Goal: Task Accomplishment & Management: Complete application form

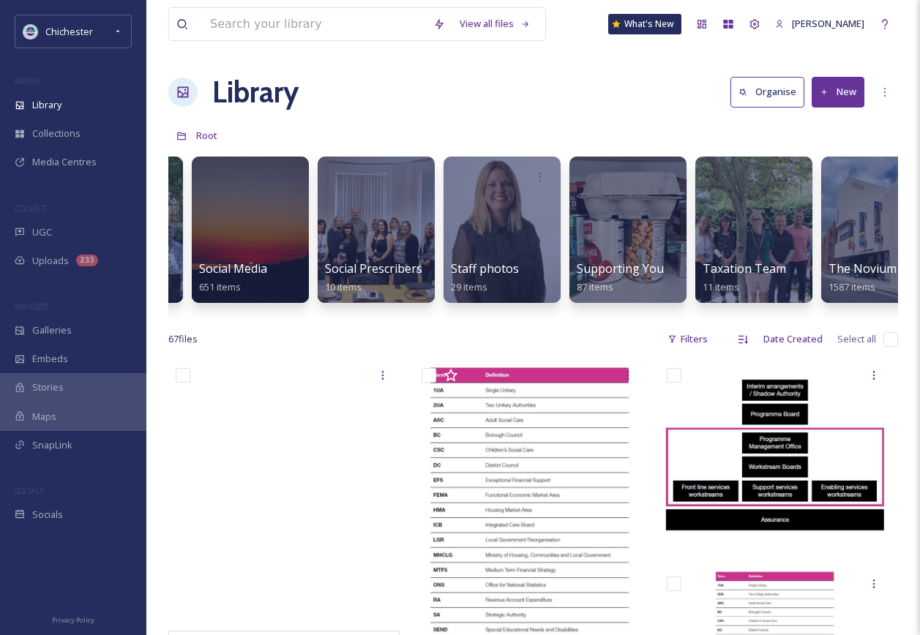
scroll to position [0, 5504]
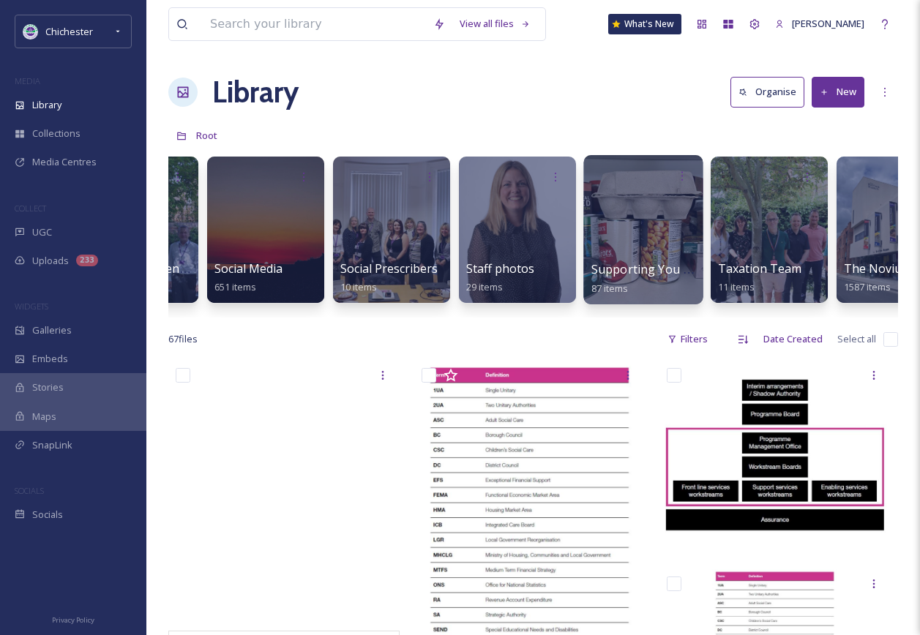
click at [688, 232] on div at bounding box center [642, 229] width 119 height 149
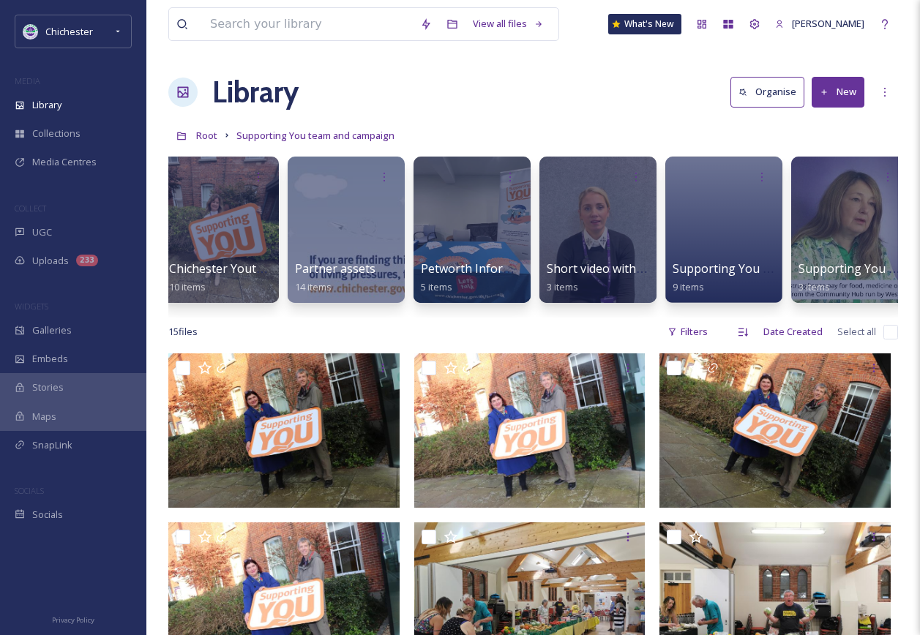
scroll to position [0, 403]
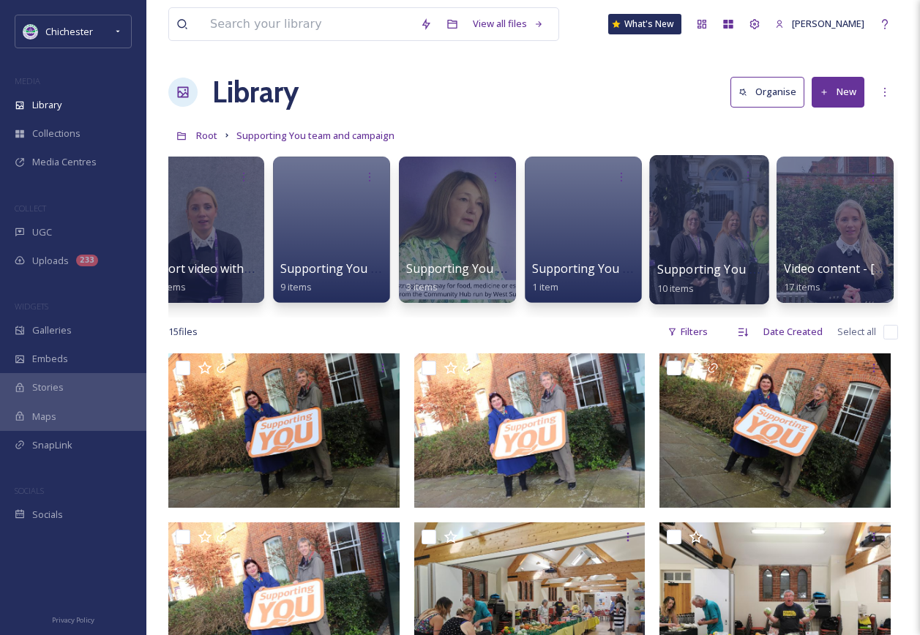
click at [723, 195] on div at bounding box center [708, 229] width 119 height 149
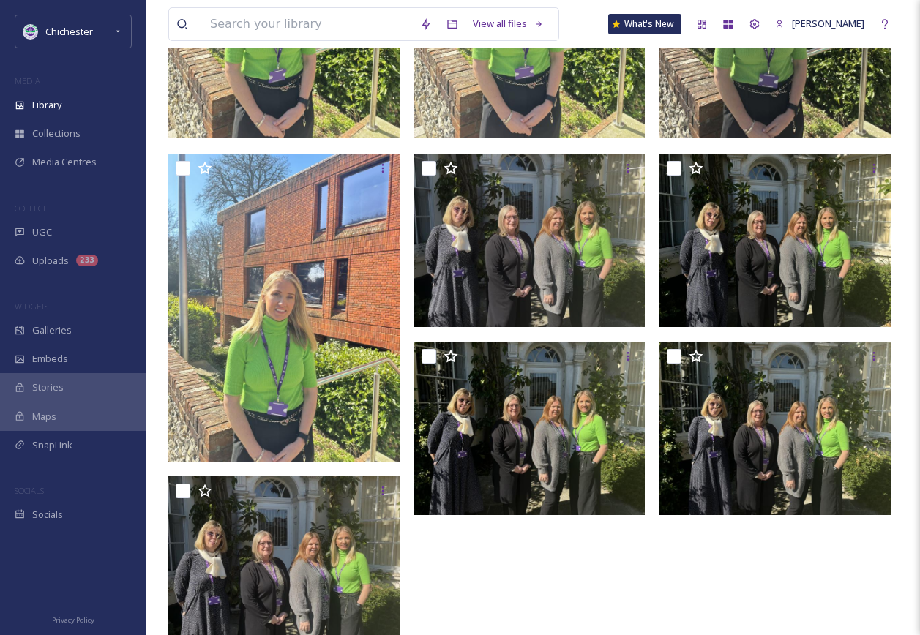
scroll to position [366, 0]
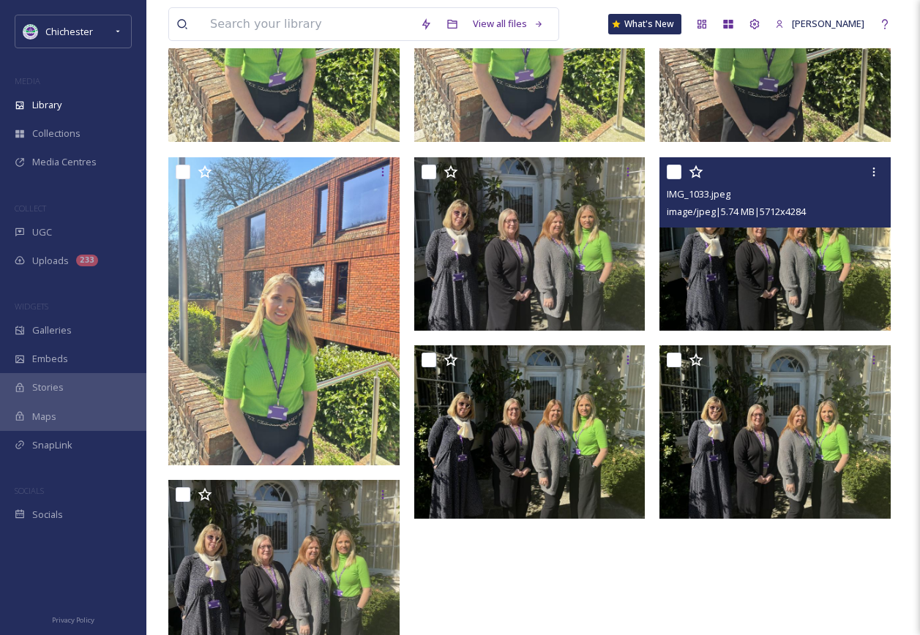
click at [778, 266] on img at bounding box center [774, 243] width 231 height 173
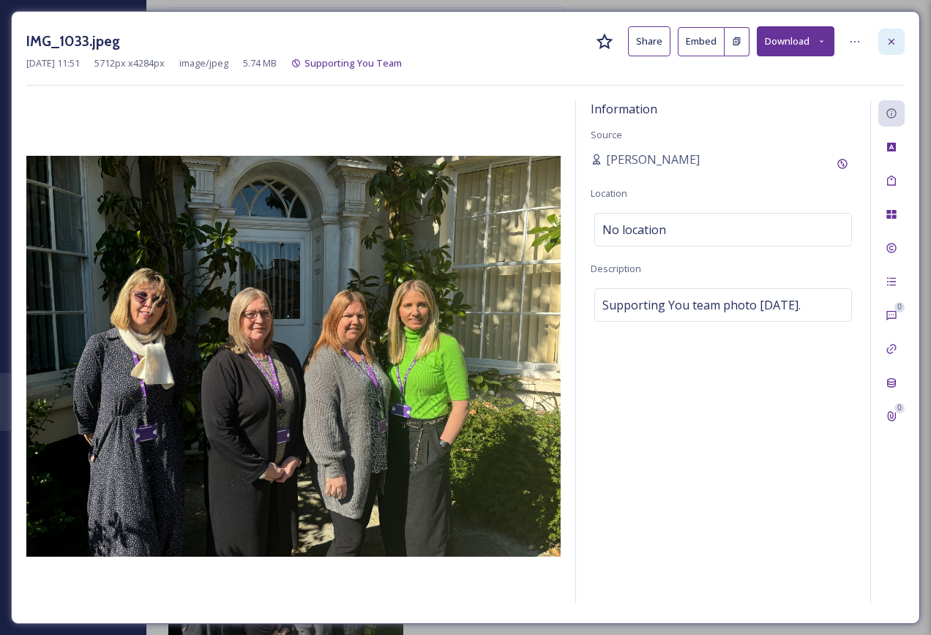
click at [897, 39] on div at bounding box center [891, 42] width 26 height 26
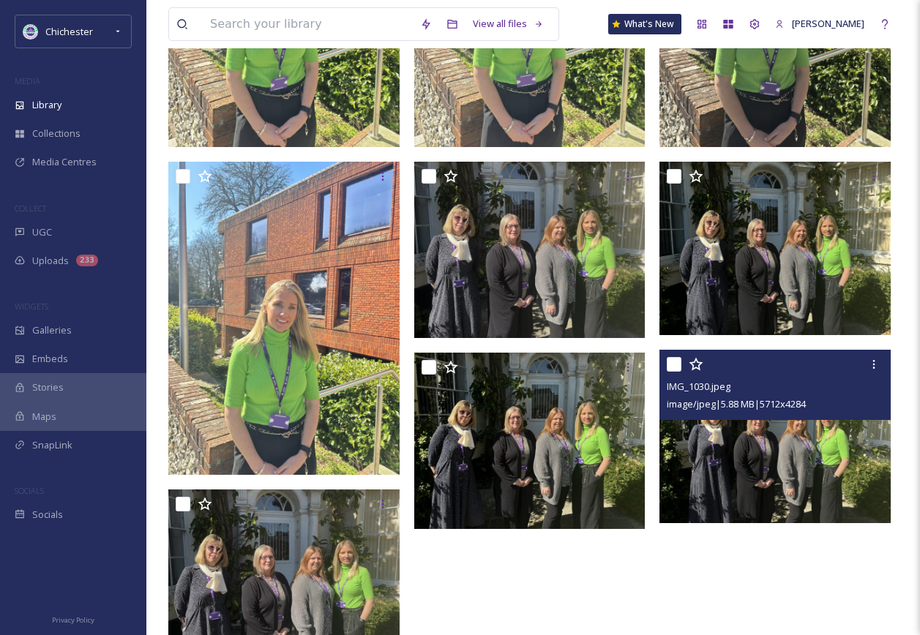
click at [755, 457] on img at bounding box center [774, 436] width 231 height 173
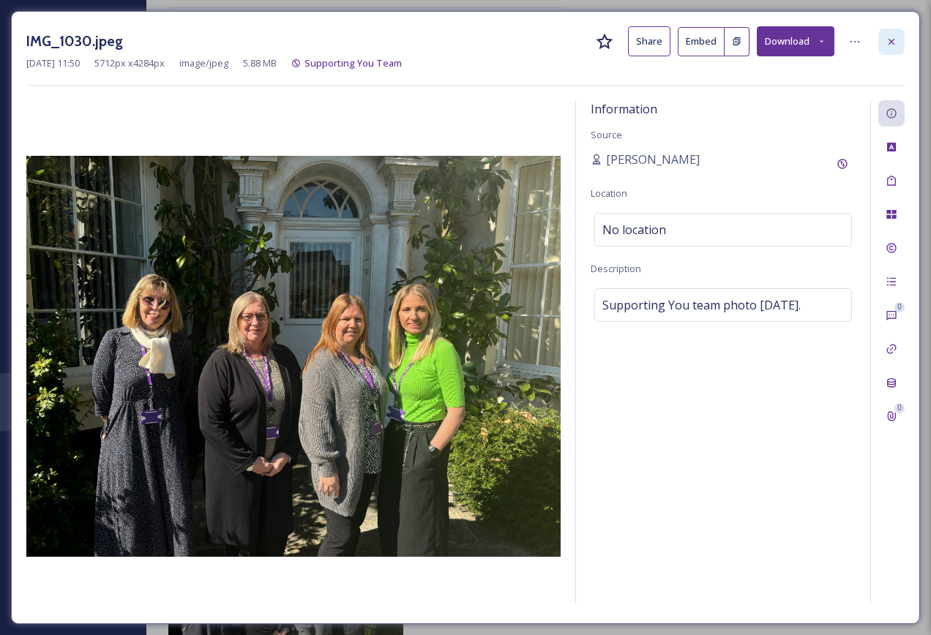
click at [888, 39] on icon at bounding box center [892, 42] width 12 height 12
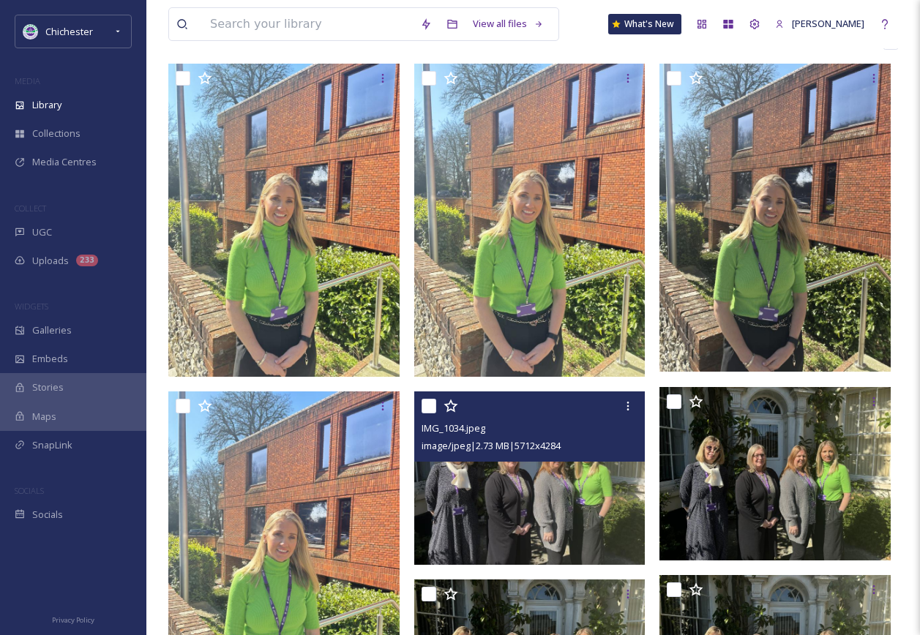
scroll to position [73, 0]
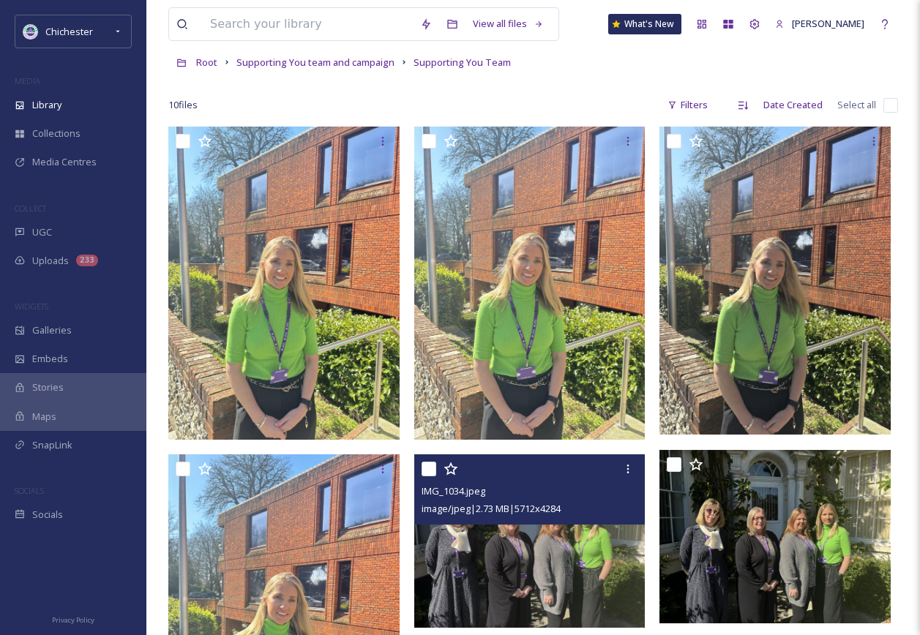
click at [466, 575] on img at bounding box center [529, 540] width 231 height 173
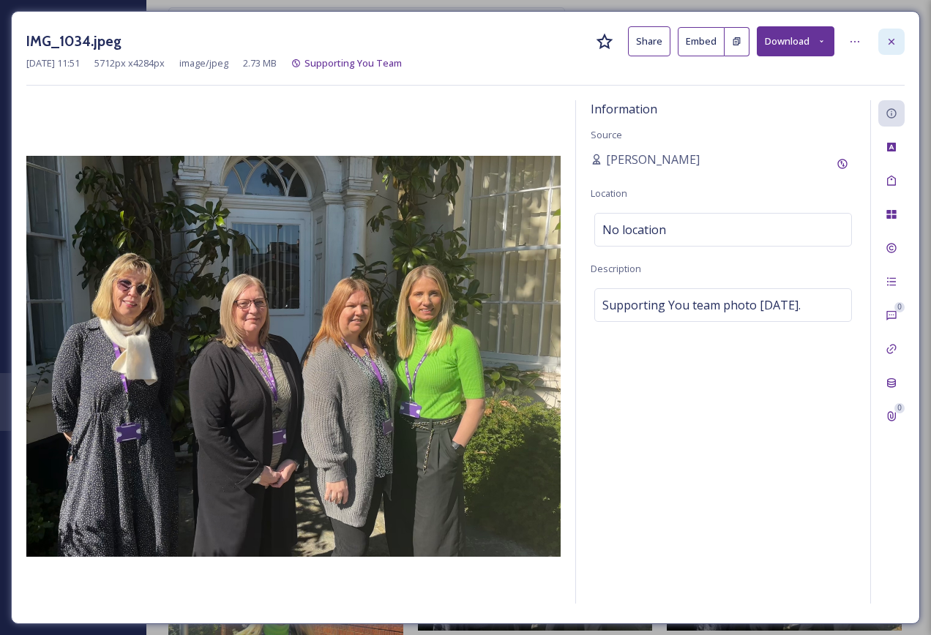
click at [893, 45] on icon at bounding box center [892, 42] width 12 height 12
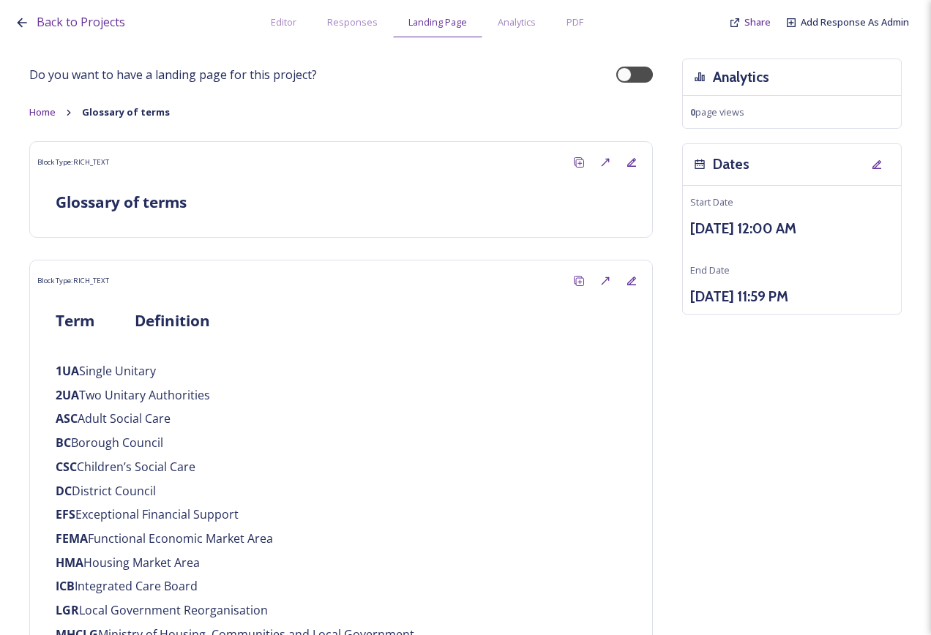
click at [60, 31] on div "Back to Projects Editor Responses Landing Page Analytics PDF Share Add Response…" at bounding box center [469, 18] width 909 height 37
click at [59, 26] on span "Back to Projects" at bounding box center [81, 22] width 89 height 16
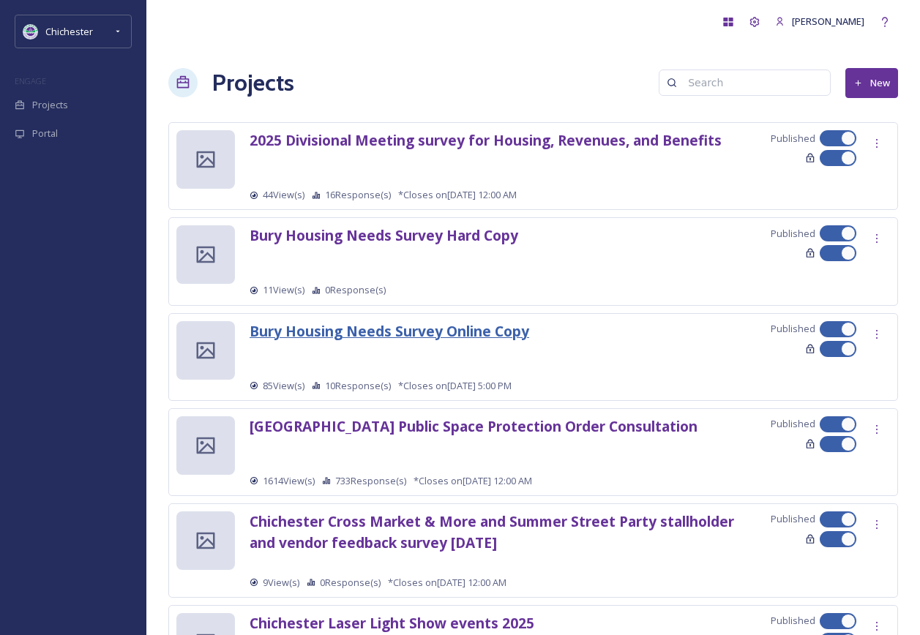
click at [433, 332] on strong "Bury Housing Needs Survey Online Copy" at bounding box center [390, 331] width 280 height 20
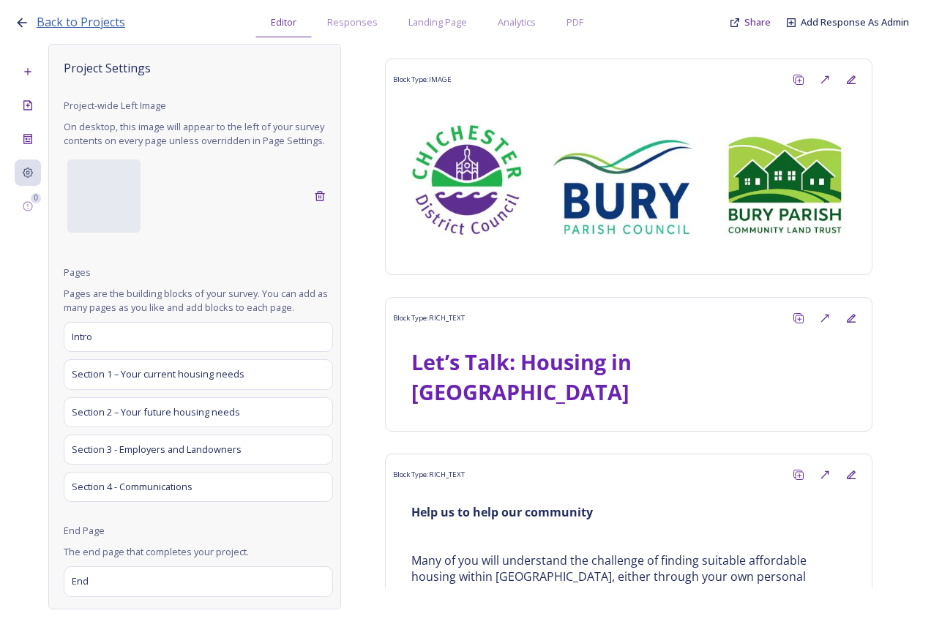
click at [97, 25] on span "Back to Projects" at bounding box center [81, 22] width 89 height 16
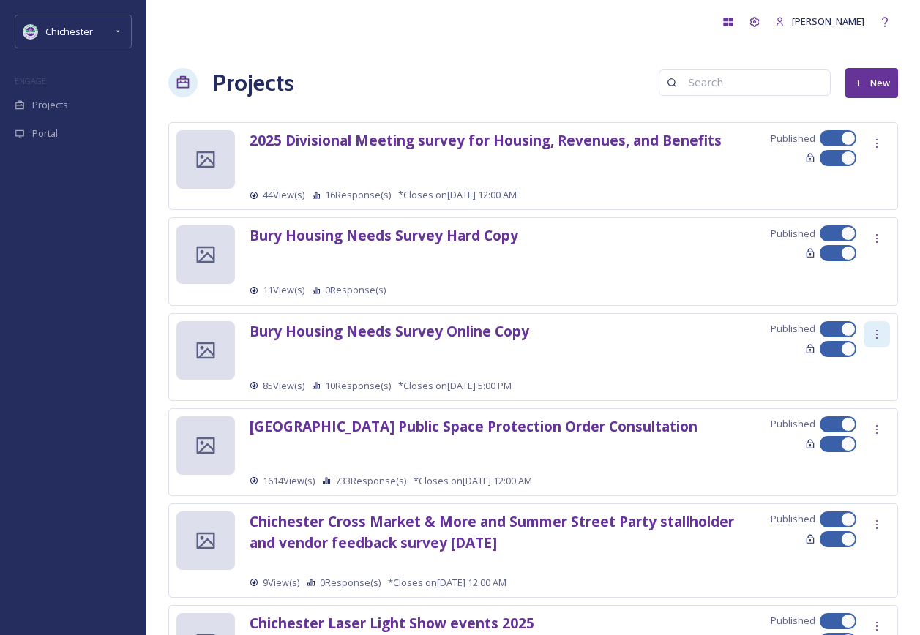
click at [877, 329] on icon at bounding box center [877, 335] width 12 height 12
click at [858, 398] on span "Edit Settings" at bounding box center [855, 395] width 54 height 14
click at [439, 65] on div "Projects New" at bounding box center [533, 82] width 730 height 35
click at [471, 327] on strong "Bury Housing Needs Survey Online Copy" at bounding box center [390, 331] width 280 height 20
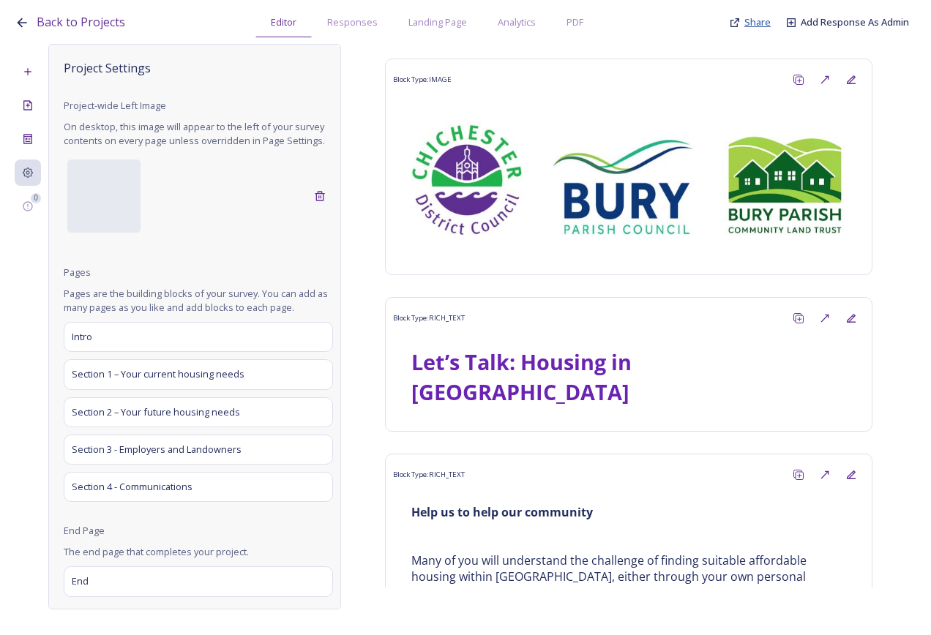
click at [752, 20] on span "Share" at bounding box center [757, 21] width 26 height 13
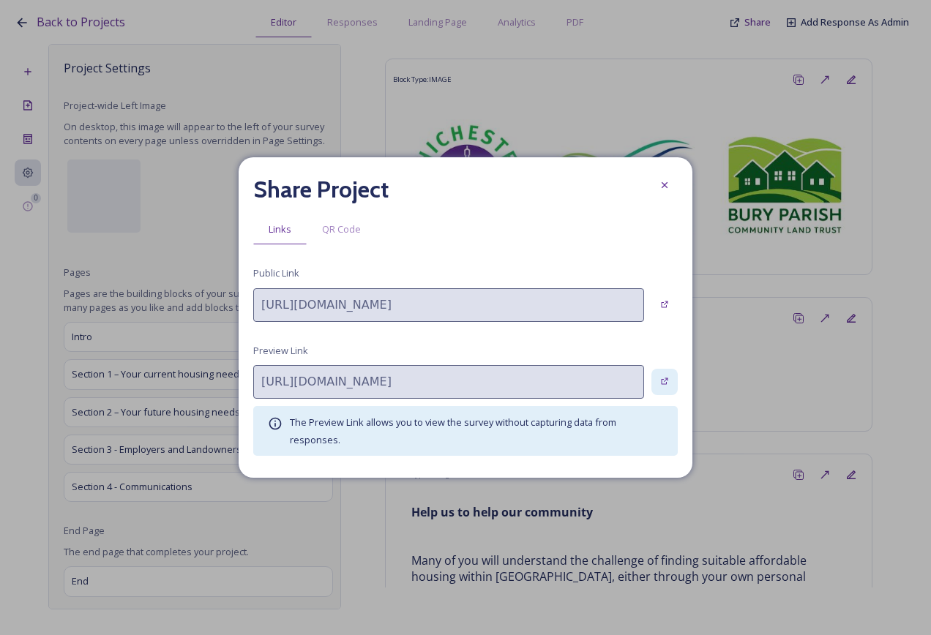
click at [665, 388] on div at bounding box center [664, 382] width 26 height 26
click at [655, 185] on div at bounding box center [664, 185] width 26 height 26
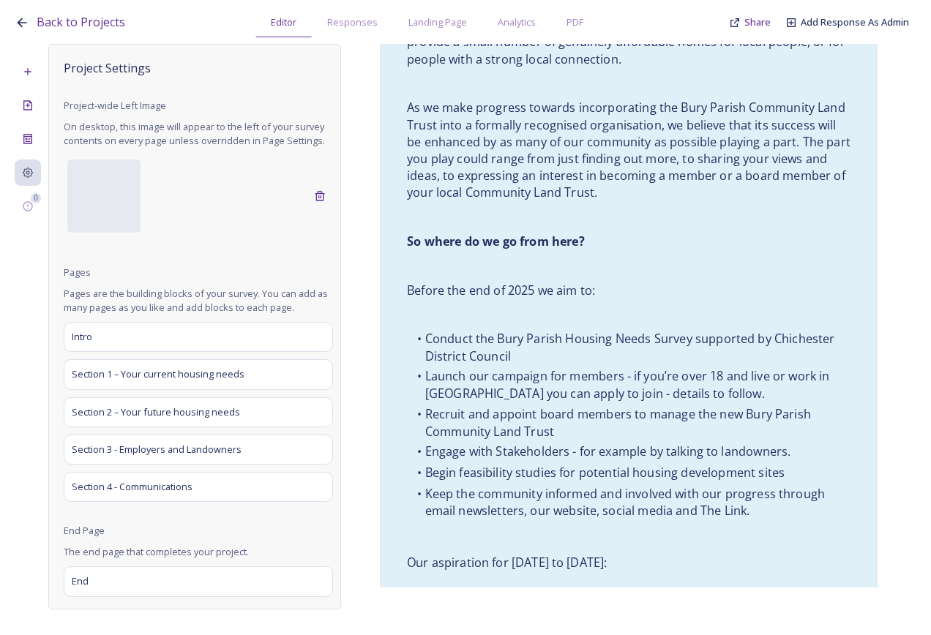
scroll to position [1610, 0]
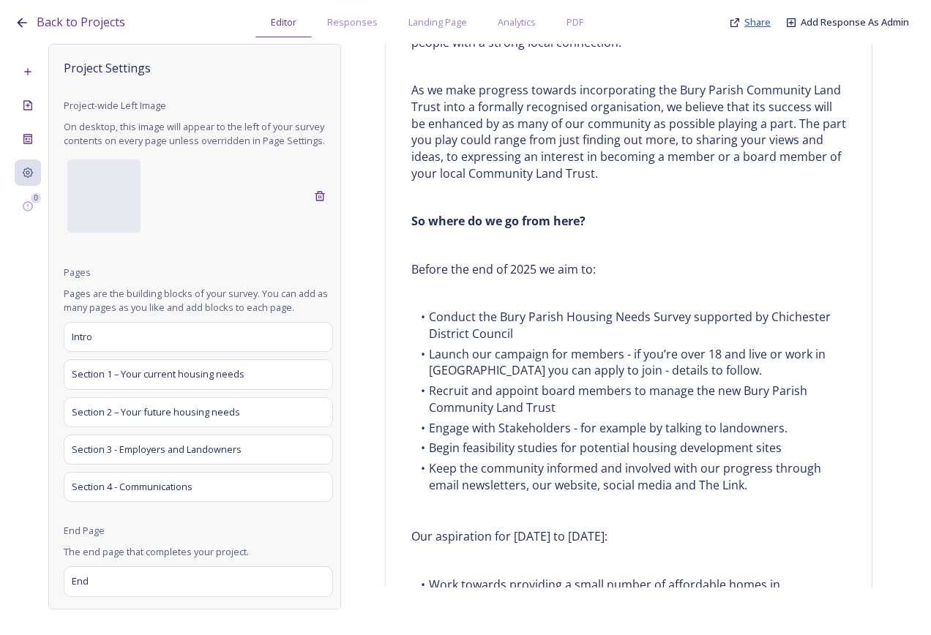
click at [756, 24] on span "Share" at bounding box center [757, 21] width 26 height 13
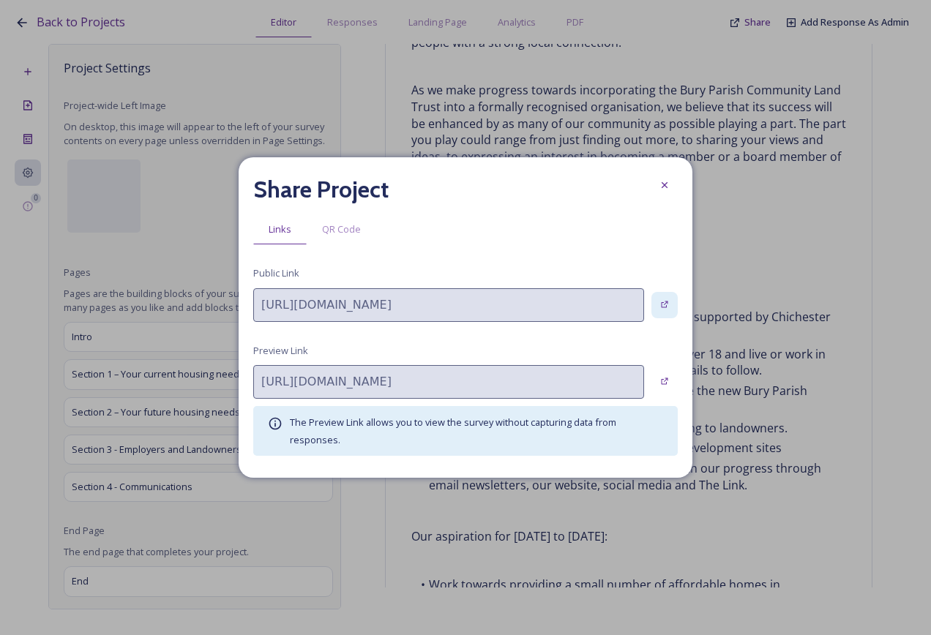
click at [662, 318] on div at bounding box center [664, 305] width 26 height 26
click at [652, 187] on div at bounding box center [664, 185] width 26 height 26
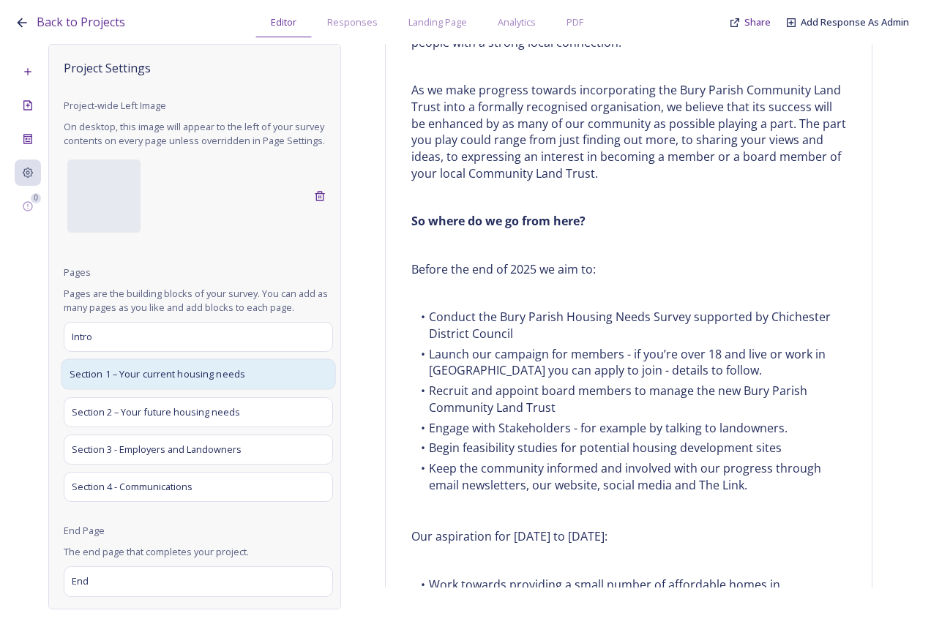
click at [273, 390] on div "Section 1 – Your current housing needs" at bounding box center [198, 374] width 274 height 31
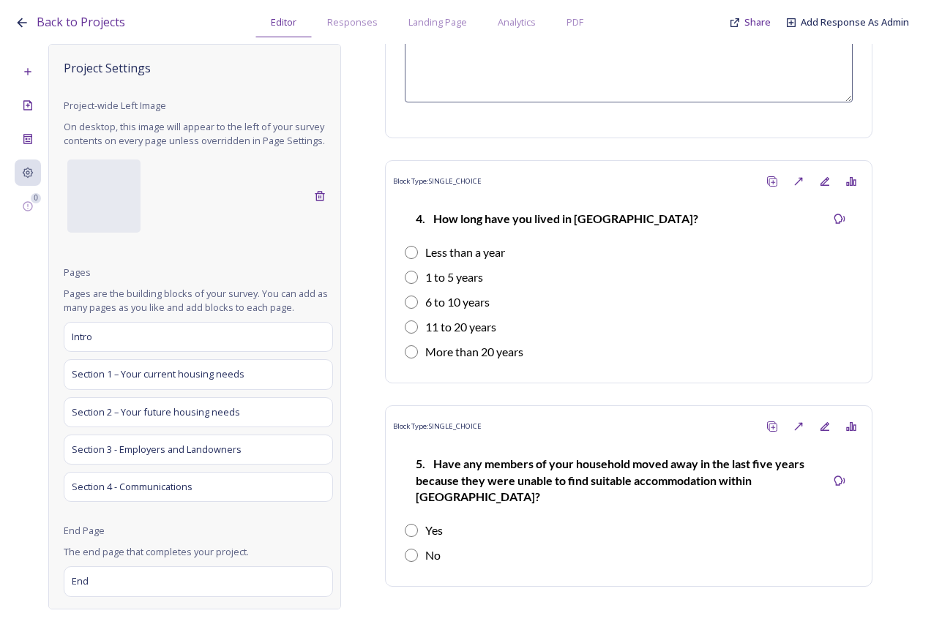
scroll to position [1607, 0]
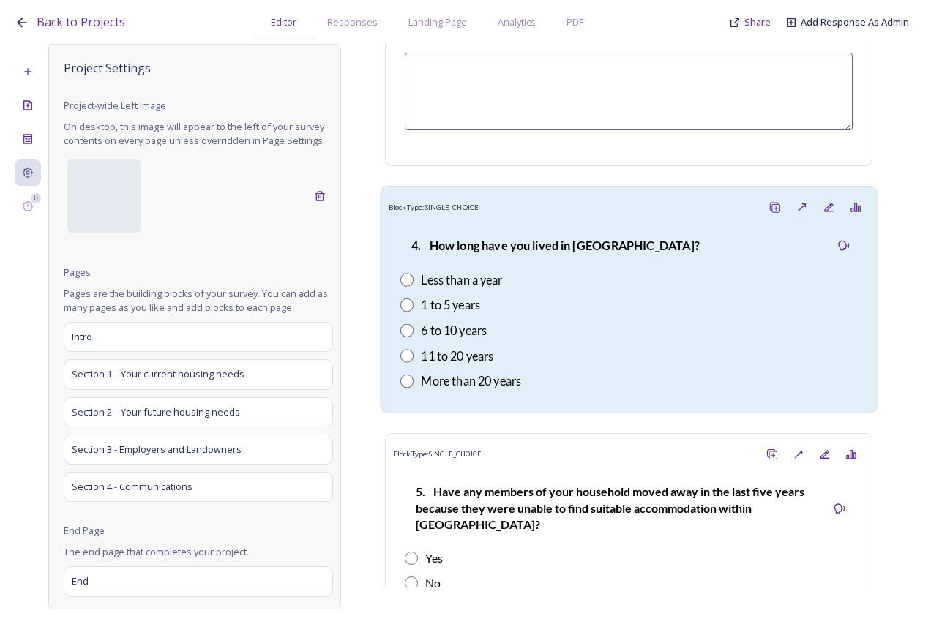
click at [532, 321] on div "6 to 10 years" at bounding box center [628, 330] width 457 height 18
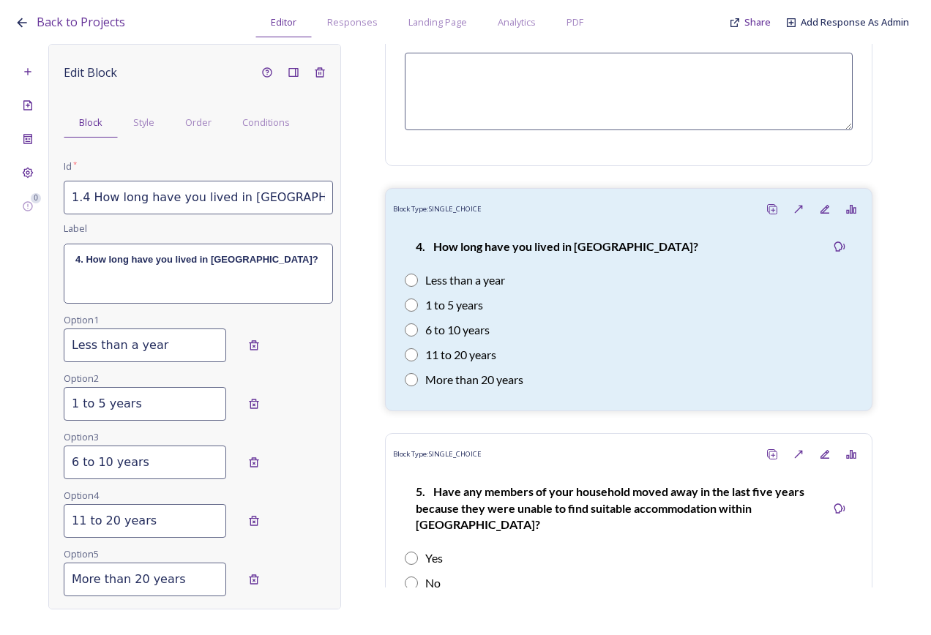
click at [97, 250] on div "4. How long have you lived in [GEOGRAPHIC_DATA]?" at bounding box center [198, 273] width 268 height 59
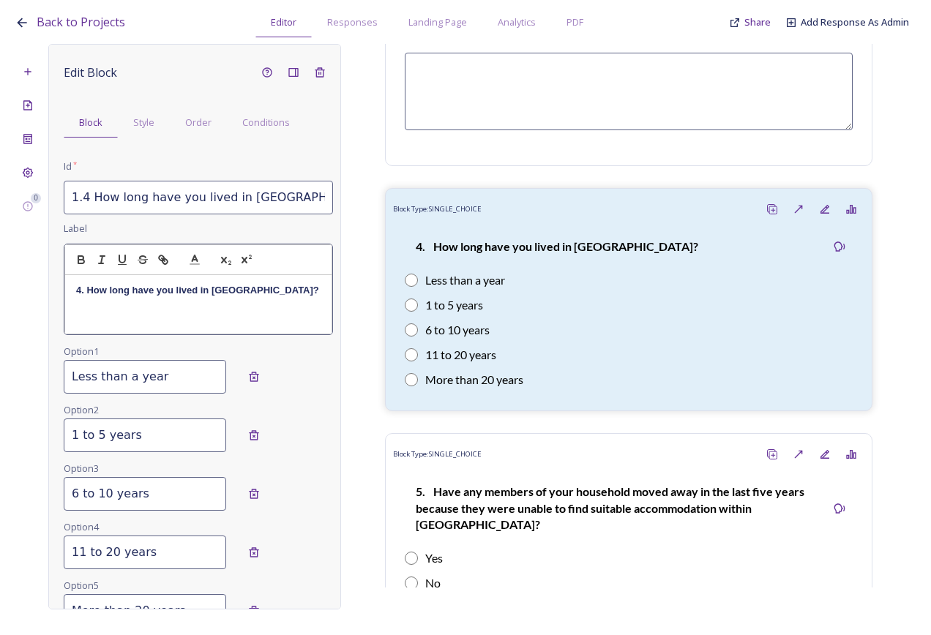
click at [113, 291] on strong "4. How long have you lived in Bury Parish?" at bounding box center [197, 290] width 243 height 11
click at [88, 290] on strong "4. How long have you lived in Bury Parish?" at bounding box center [197, 290] width 243 height 11
click at [78, 288] on strong "4. How long have you lived in Bury Parish?" at bounding box center [197, 290] width 243 height 11
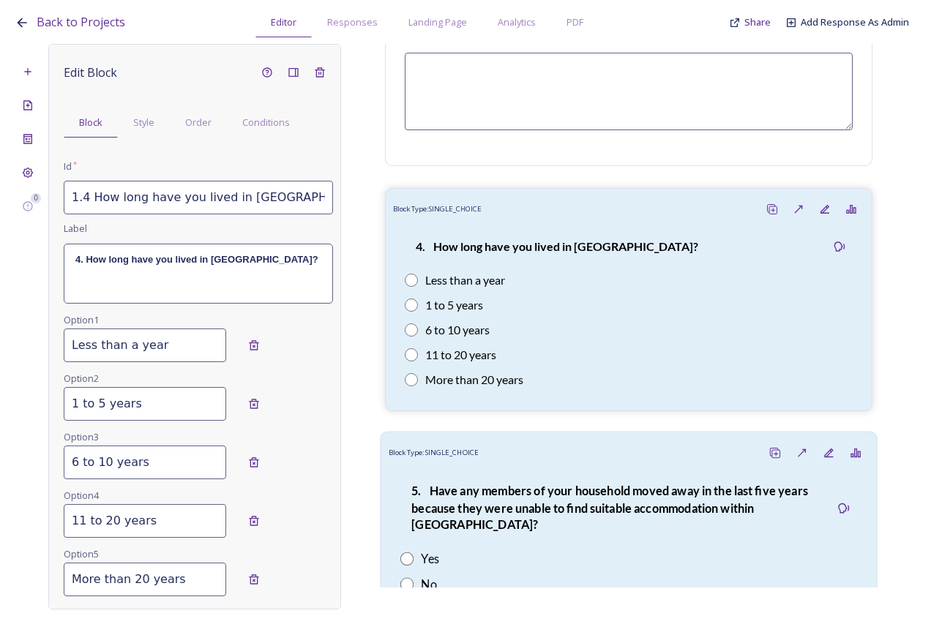
click at [560, 544] on div "5. Have any members of your household moved away in the last five years because…" at bounding box center [629, 537] width 481 height 142
type input "1.5 Have any members of your household moved away in the last five years becaus…"
type input "Yes"
type input "No"
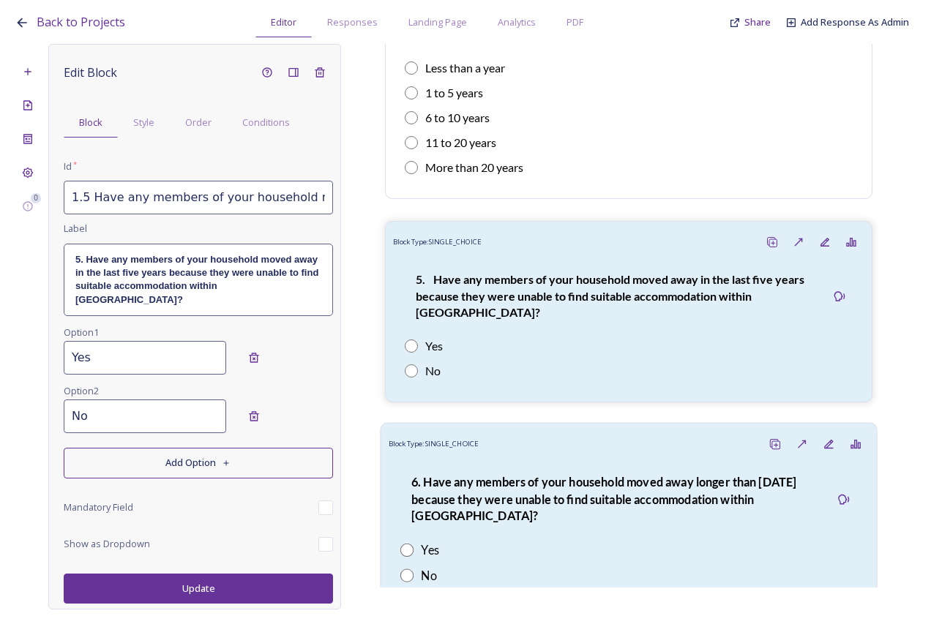
scroll to position [1827, 0]
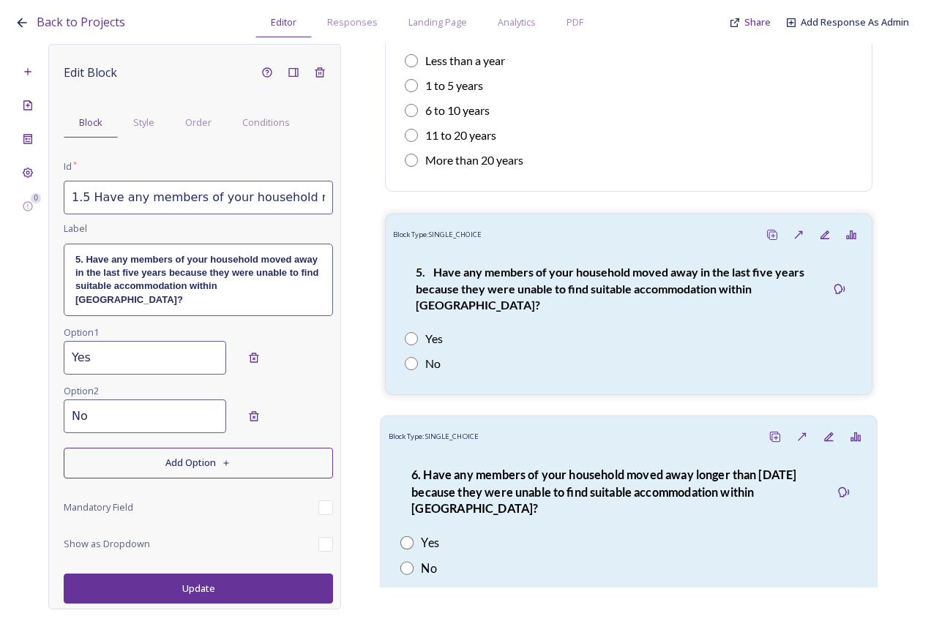
click at [512, 506] on strong "6. Have any members of your household moved away longer than five years ago bec…" at bounding box center [604, 492] width 387 height 48
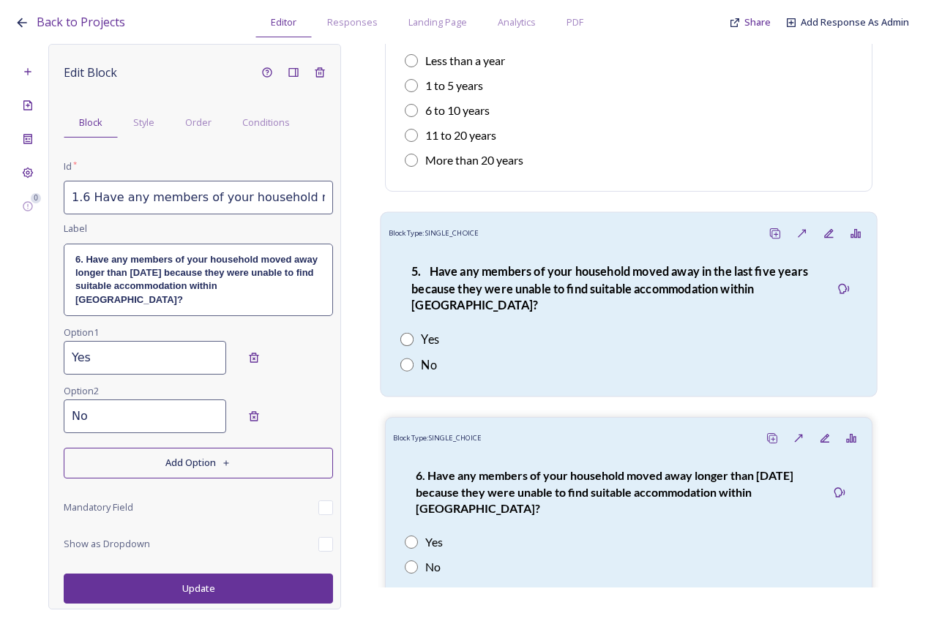
click at [558, 353] on div "5. Have any members of your household moved away in the last five years because…" at bounding box center [629, 318] width 481 height 142
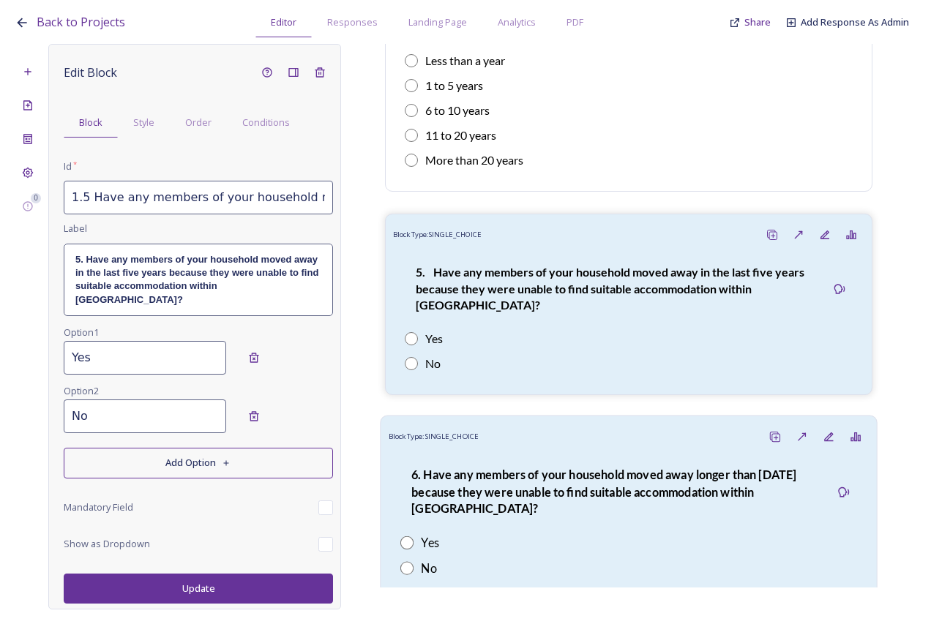
click at [560, 455] on div "6. Have any members of your household moved away longer than five years ago bec…" at bounding box center [629, 521] width 481 height 142
type input "1.6 Have any members of your household moved away longer than five years ago be…"
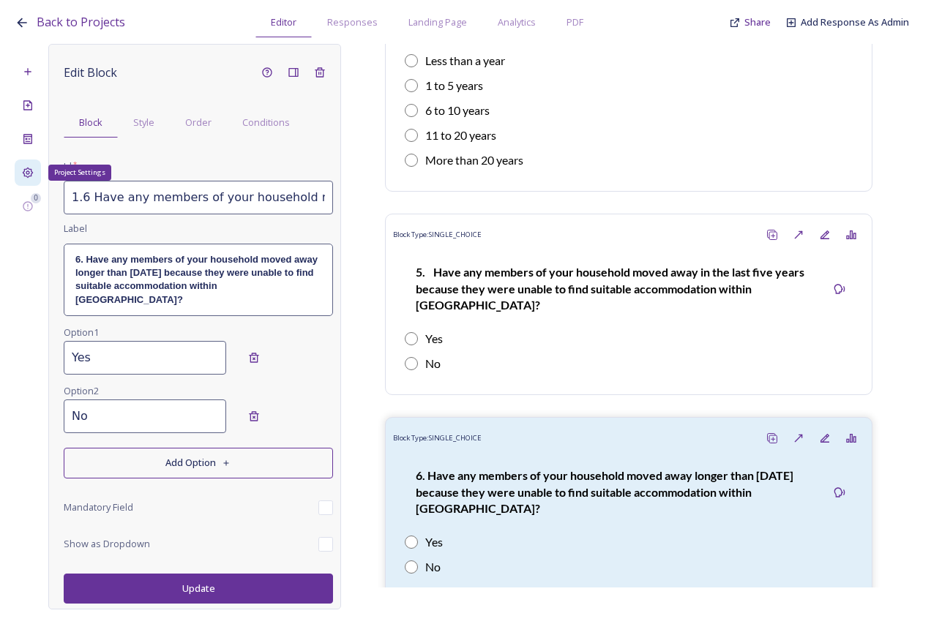
click at [35, 174] on div "Project Settings" at bounding box center [28, 173] width 26 height 26
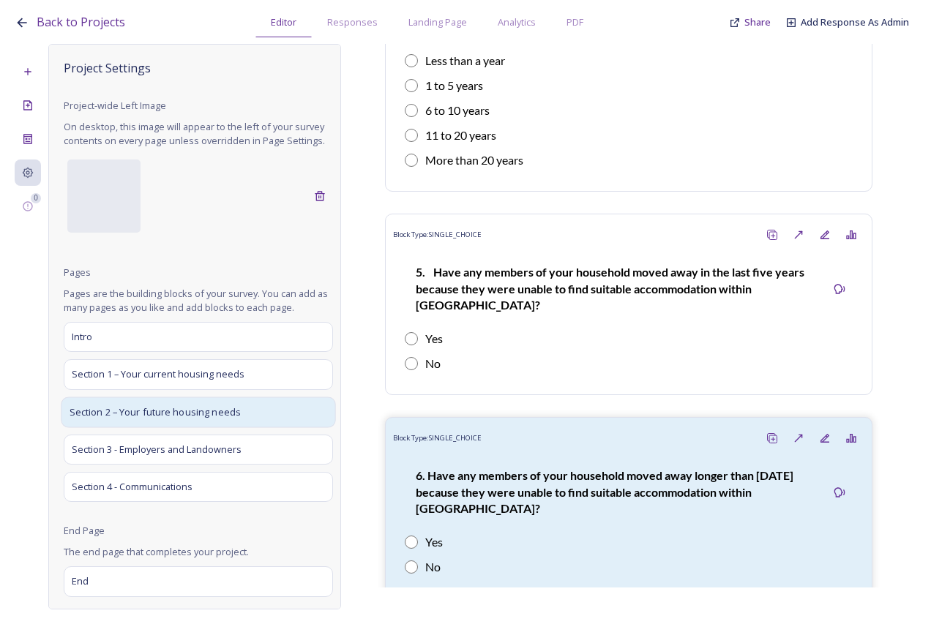
click at [117, 427] on div "Section 2 – Your future housing needs" at bounding box center [198, 412] width 274 height 31
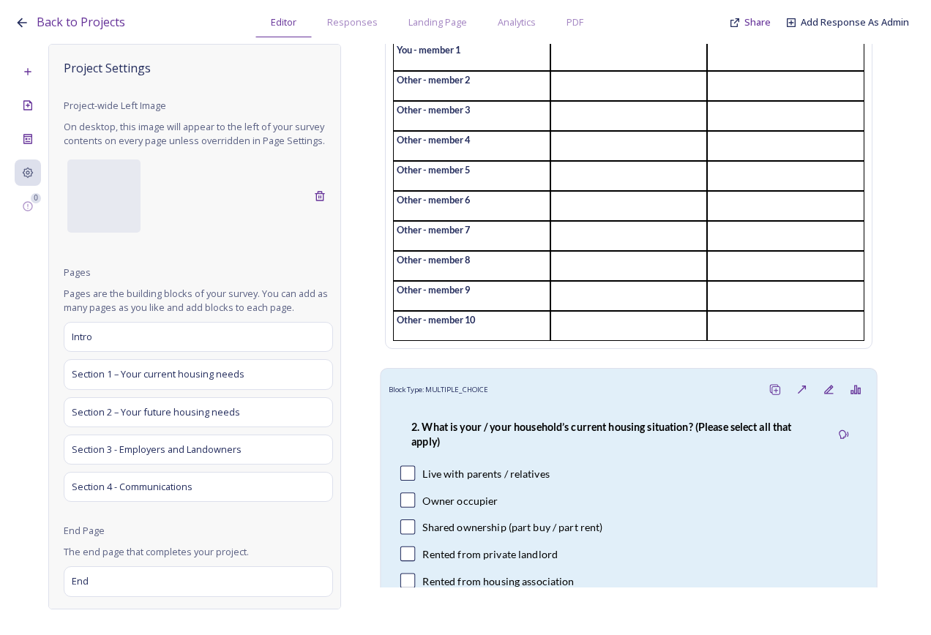
scroll to position [0, 0]
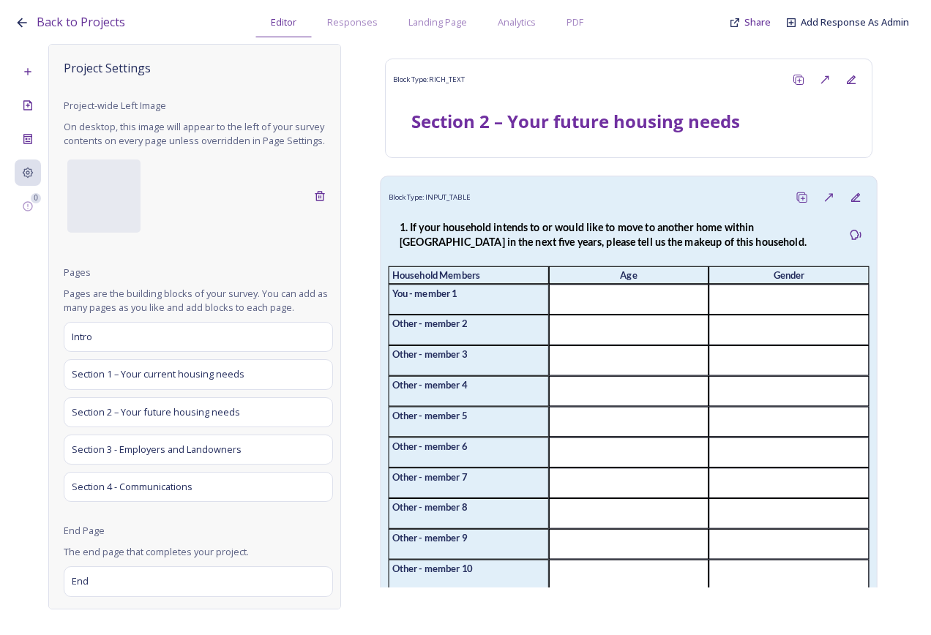
click at [506, 225] on strong "1. If your household intends to or would like to move to another home within Bu…" at bounding box center [603, 235] width 407 height 28
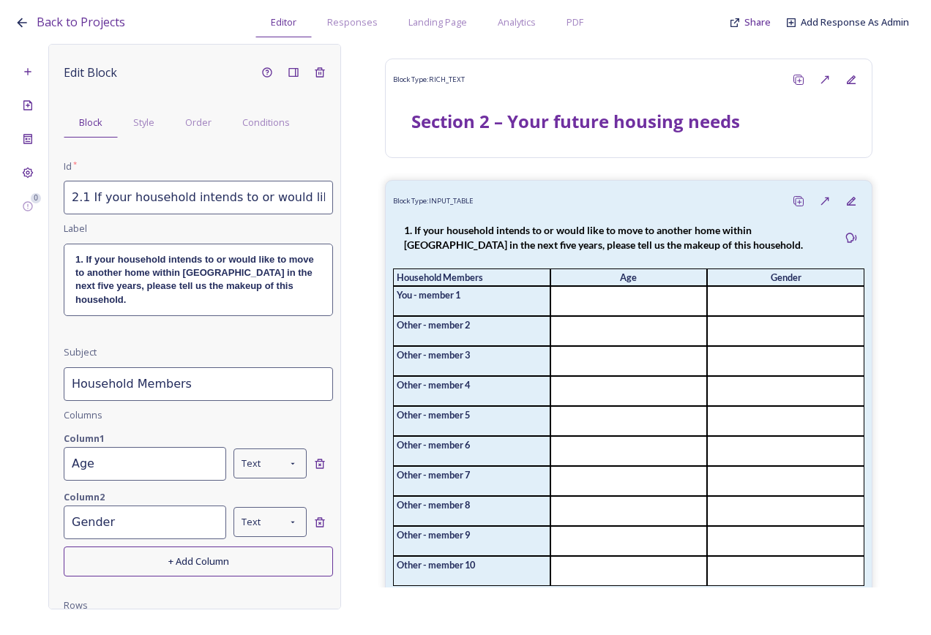
click at [218, 267] on strong "1. If your household intends to or would like to move to another home within Bu…" at bounding box center [195, 279] width 241 height 51
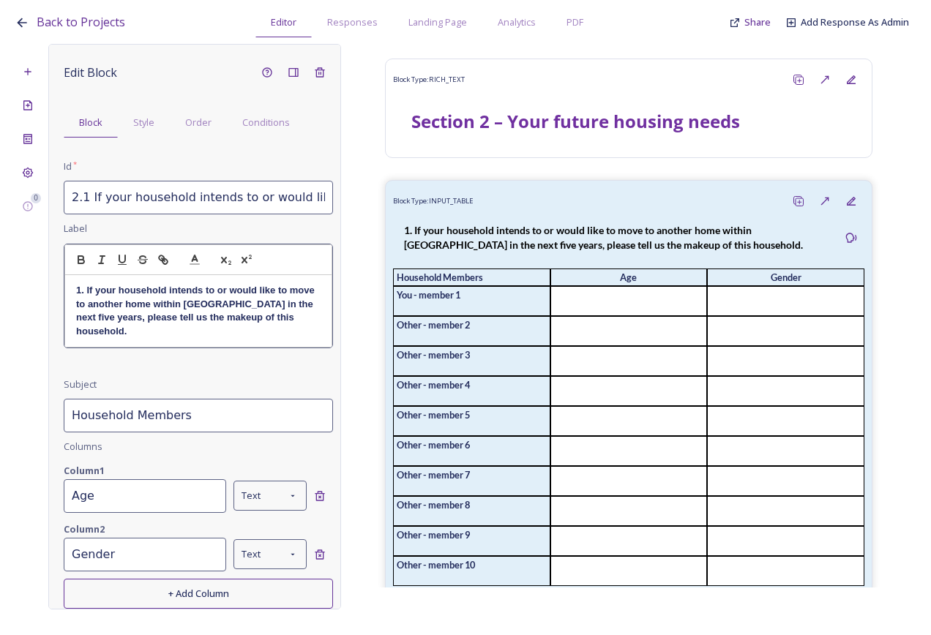
click at [187, 301] on strong "1. If your household intends to or would like to move to another home within Bu…" at bounding box center [196, 310] width 241 height 51
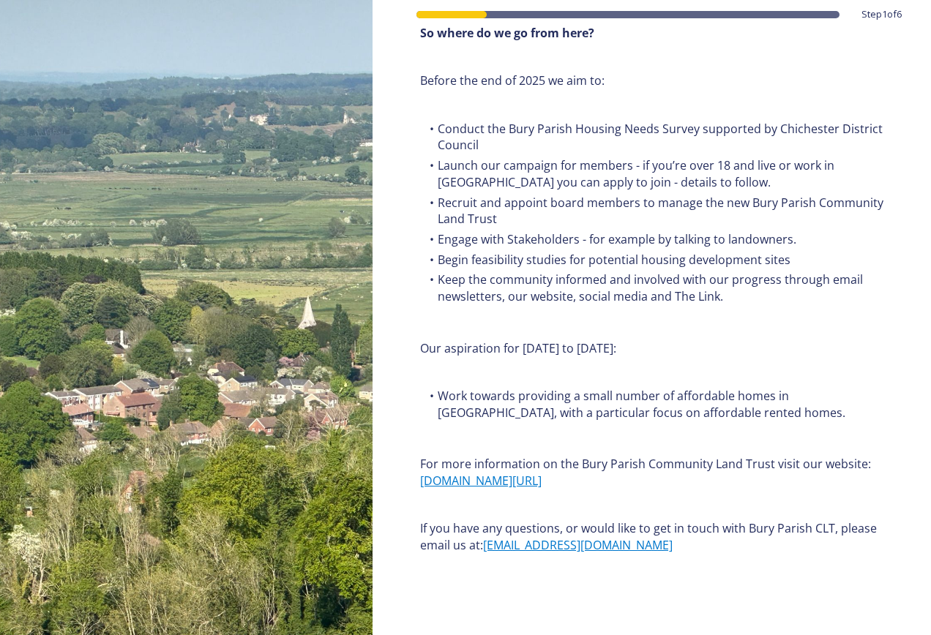
scroll to position [1683, 0]
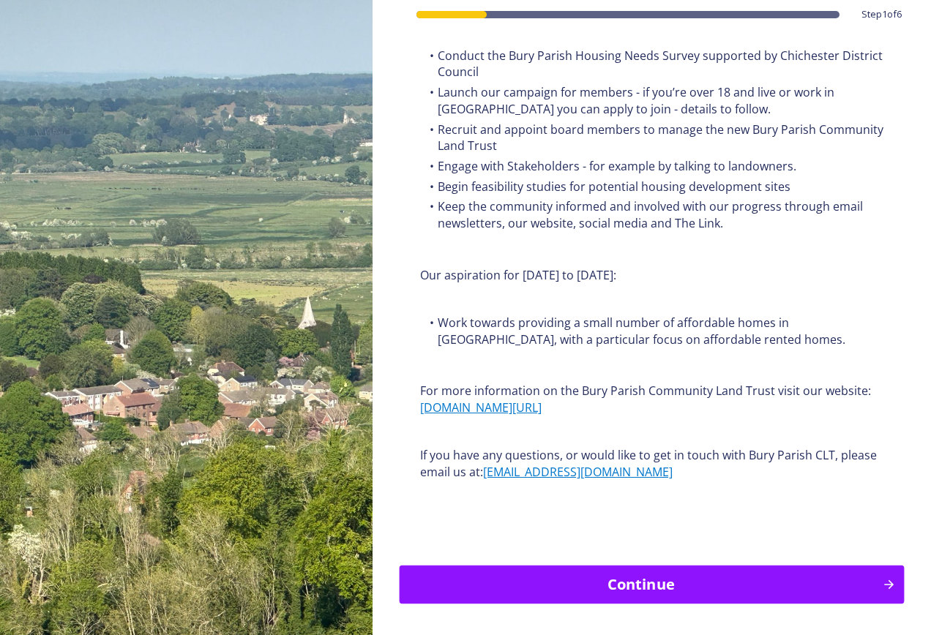
click at [560, 574] on div "Continue" at bounding box center [640, 585] width 467 height 22
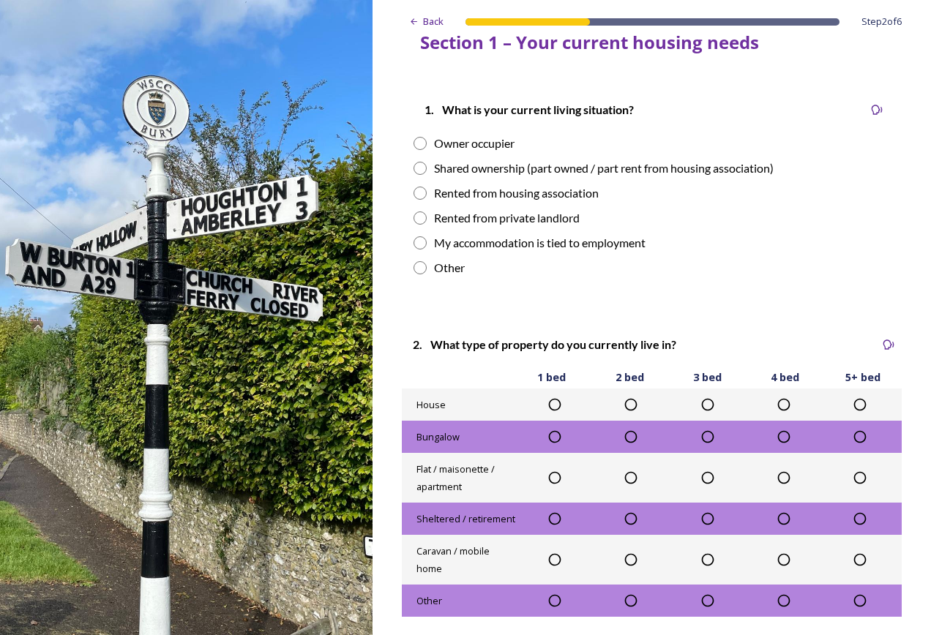
scroll to position [0, 0]
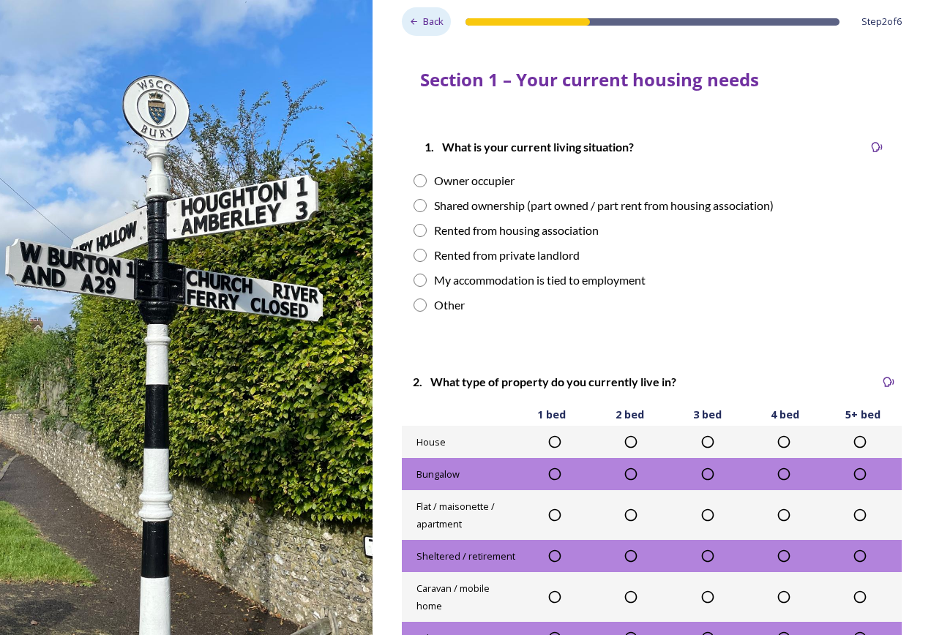
click at [425, 23] on span "Back" at bounding box center [433, 22] width 20 height 14
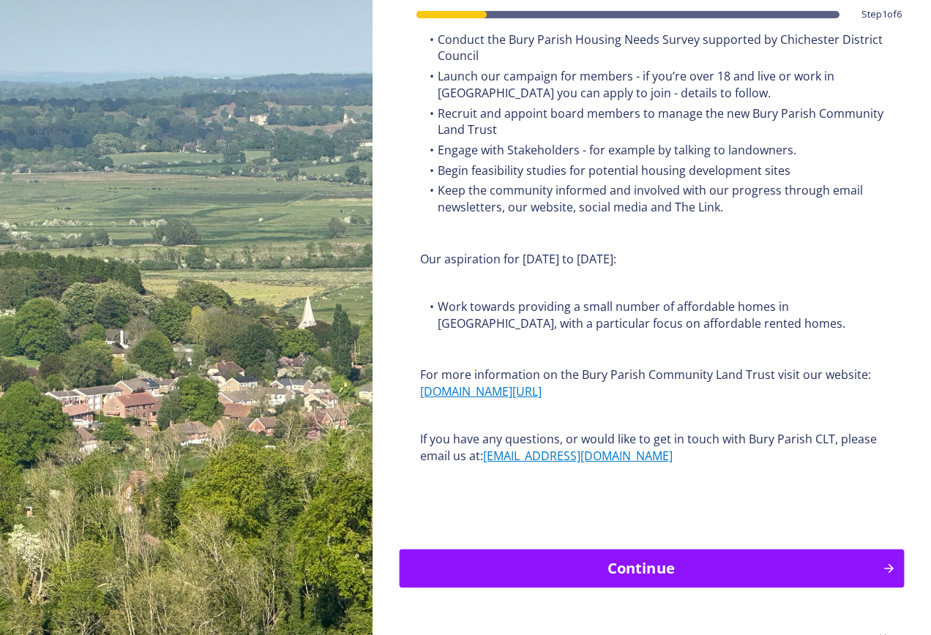
click at [639, 558] on div "Continue" at bounding box center [640, 569] width 467 height 22
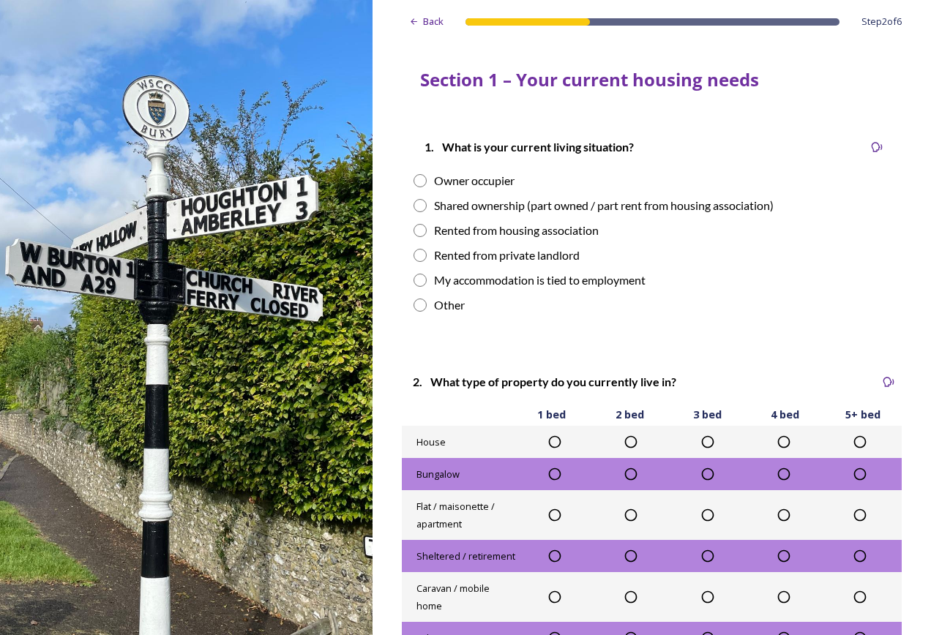
click at [444, 301] on div "Other" at bounding box center [449, 305] width 31 height 18
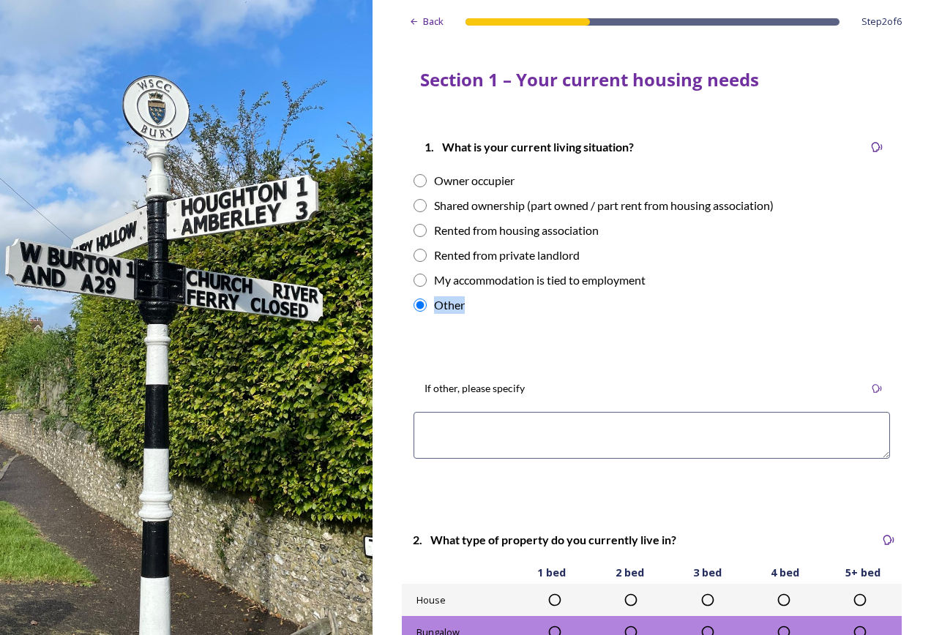
click at [444, 301] on div "Other" at bounding box center [449, 305] width 31 height 18
radio input "false"
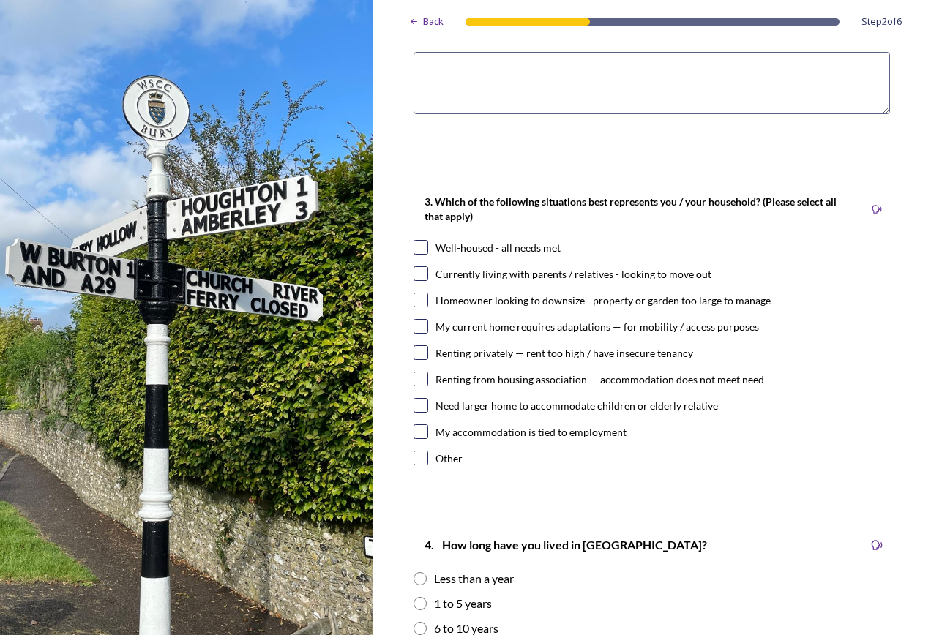
scroll to position [805, 0]
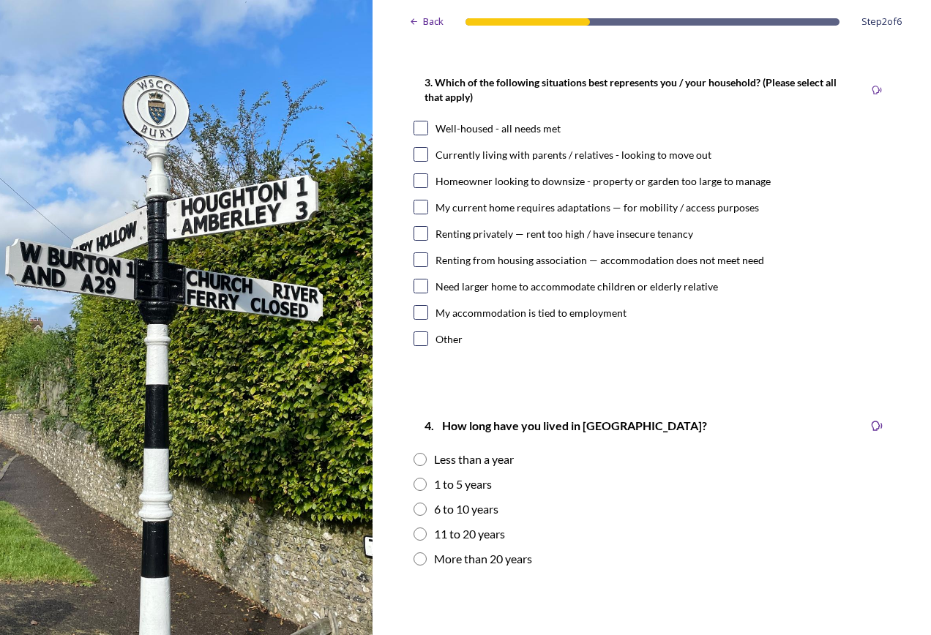
click at [437, 345] on div "Other" at bounding box center [448, 339] width 27 height 15
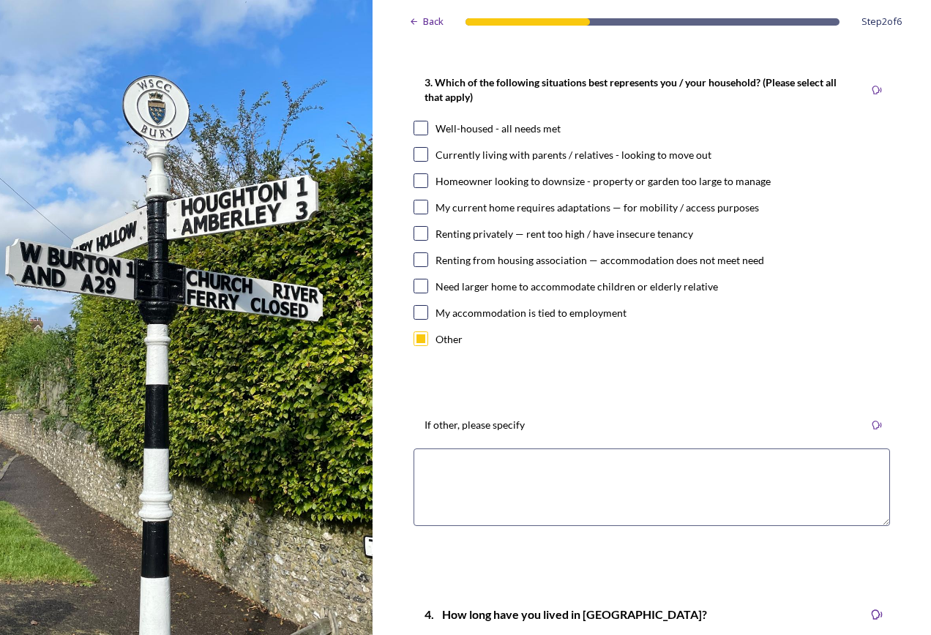
click at [436, 342] on div "Other" at bounding box center [448, 339] width 27 height 15
checkbox input "false"
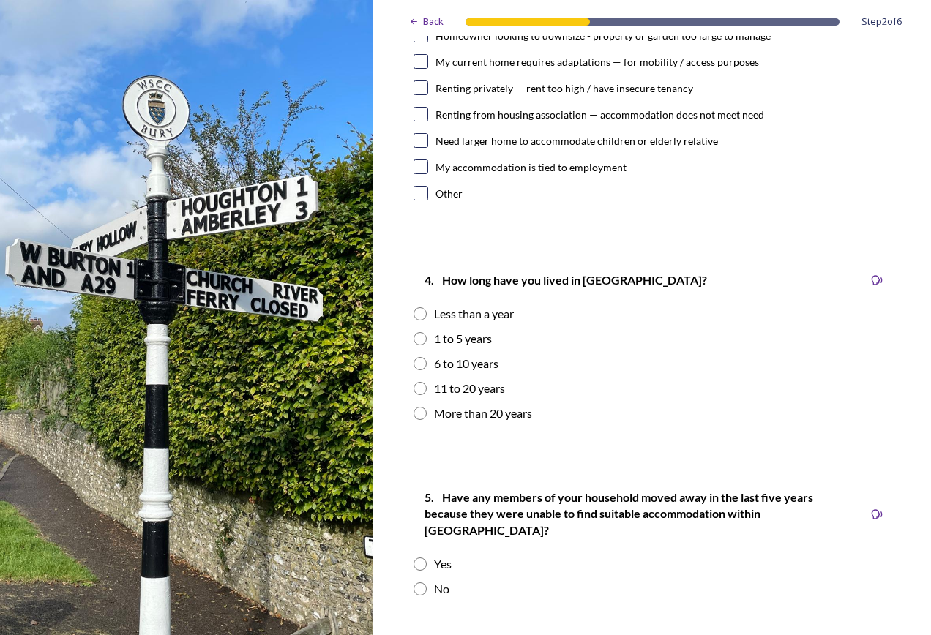
scroll to position [951, 0]
click at [478, 416] on div "More than 20 years" at bounding box center [483, 413] width 98 height 18
click at [474, 410] on div "More than 20 years" at bounding box center [483, 413] width 98 height 18
radio input "false"
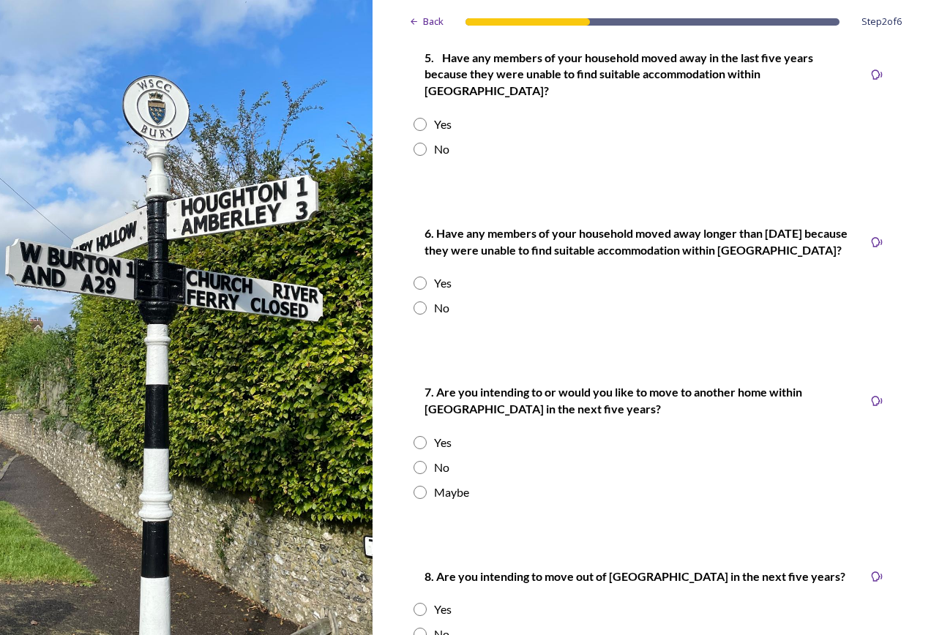
scroll to position [1464, 0]
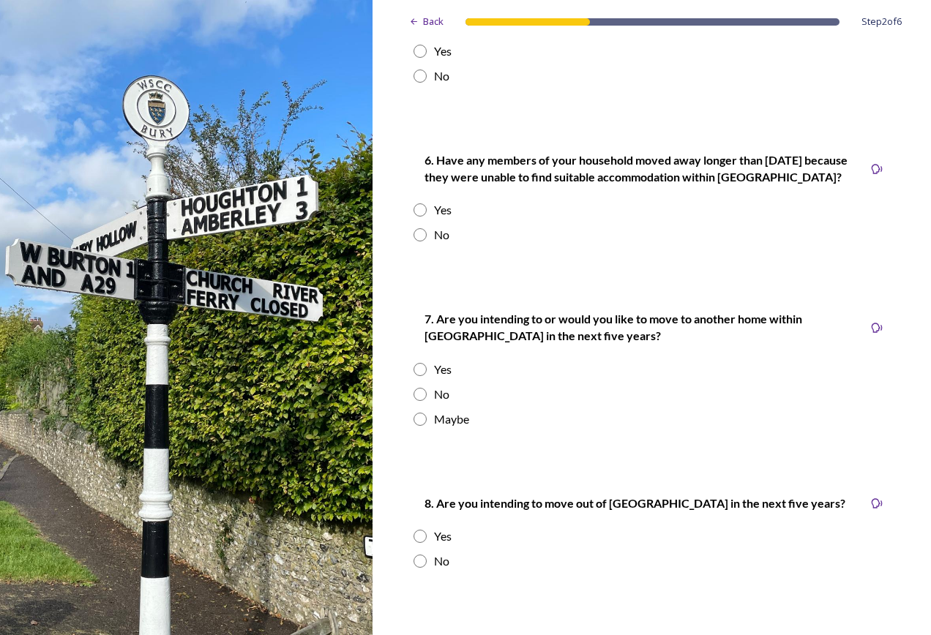
click at [452, 367] on div "7. Are you intending to or would you like to move to another home within Bury P…" at bounding box center [652, 368] width 500 height 147
click at [440, 386] on div "No" at bounding box center [441, 395] width 15 height 18
radio input "true"
click at [437, 361] on div "Yes" at bounding box center [443, 370] width 18 height 18
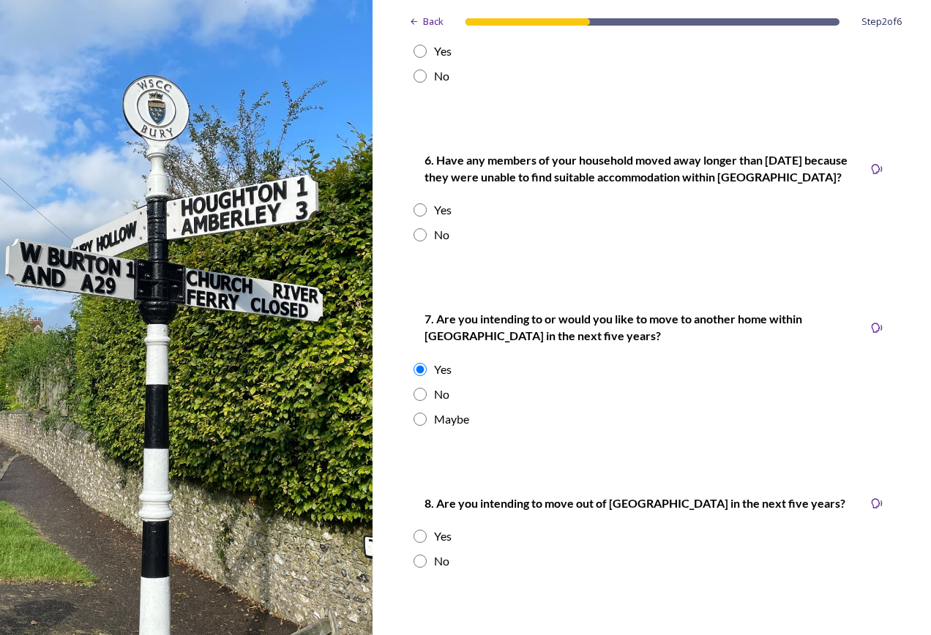
radio input "false"
click at [434, 201] on div "Yes" at bounding box center [443, 210] width 18 height 18
radio input "true"
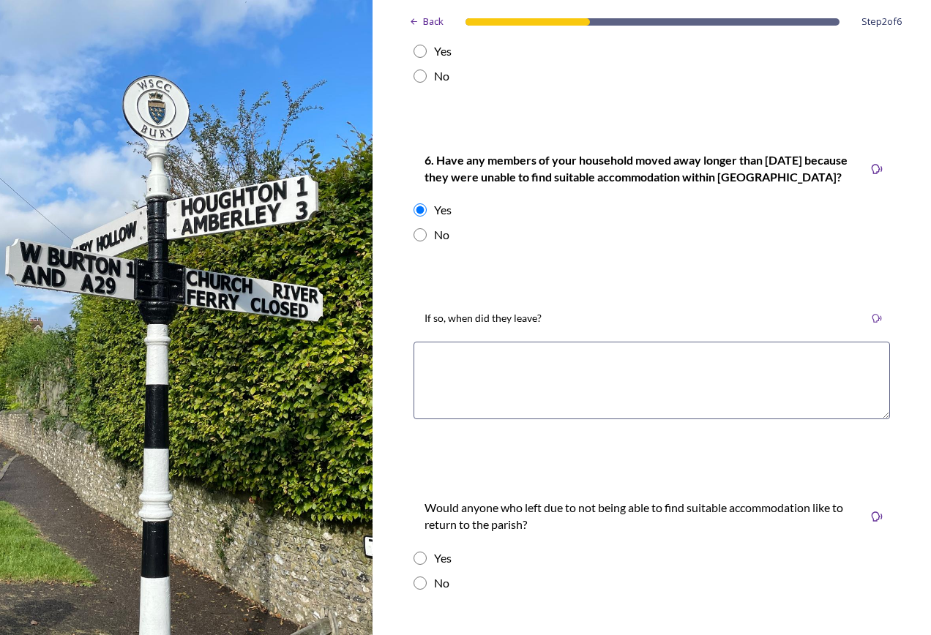
click at [425, 228] on input "radio" at bounding box center [420, 234] width 13 height 13
radio input "true"
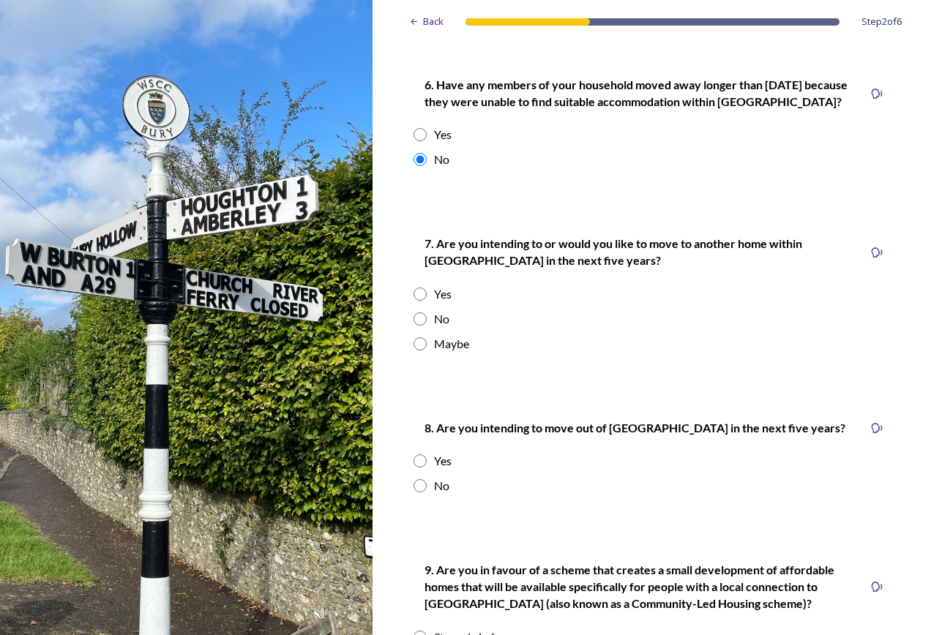
scroll to position [1610, 0]
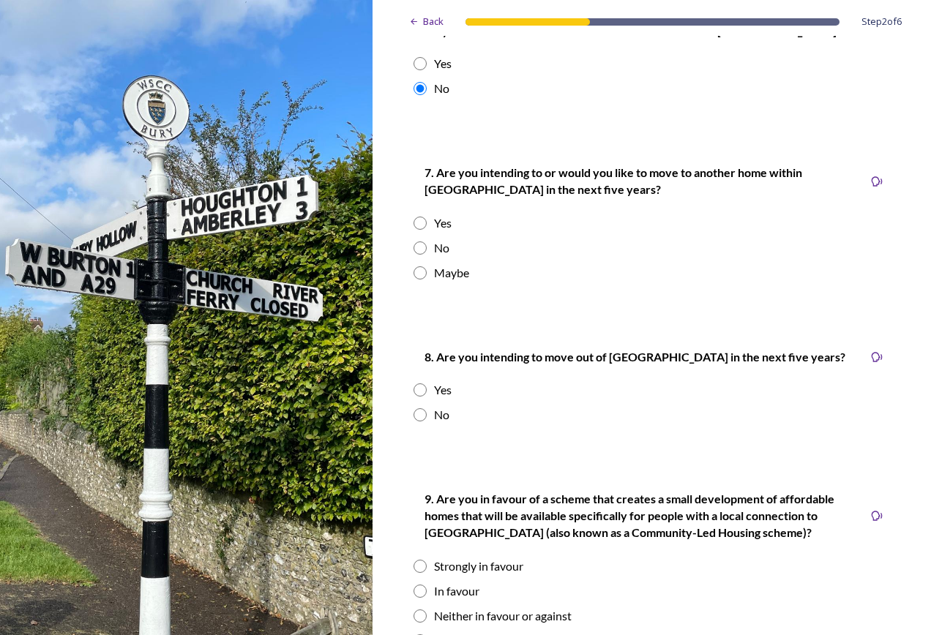
click at [445, 406] on div "No" at bounding box center [441, 415] width 15 height 18
radio input "true"
click at [438, 381] on div "Yes" at bounding box center [443, 390] width 18 height 18
radio input "true"
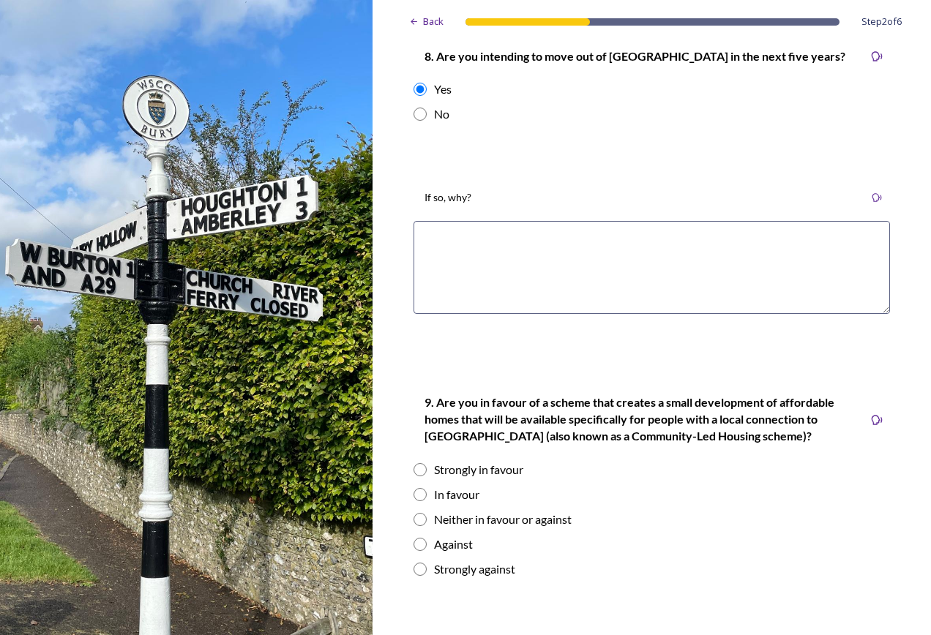
scroll to position [1976, 0]
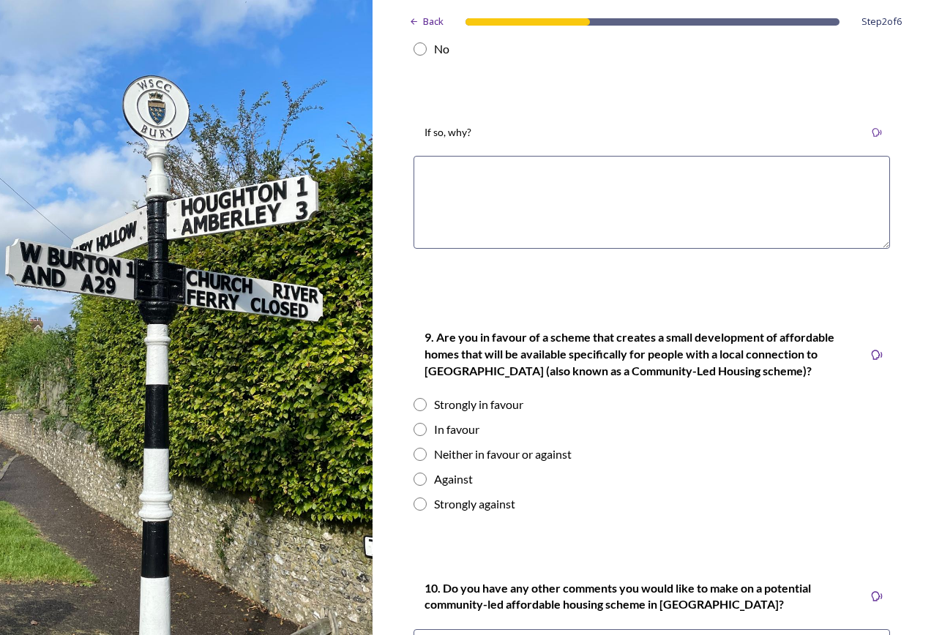
click at [451, 396] on div "Strongly in favour" at bounding box center [478, 405] width 89 height 18
click at [463, 396] on div "Strongly in favour" at bounding box center [478, 405] width 89 height 18
radio input "false"
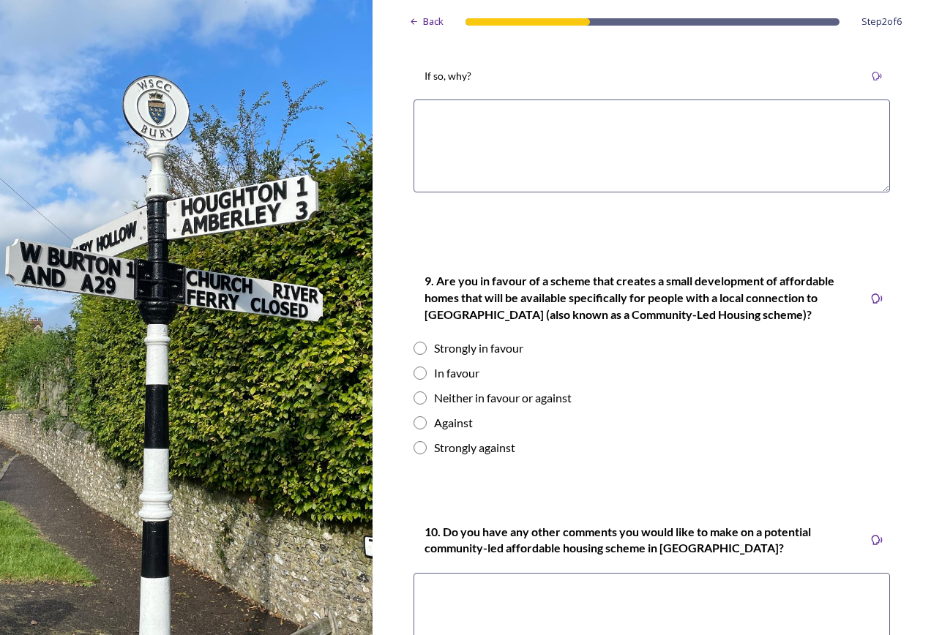
scroll to position [2281, 0]
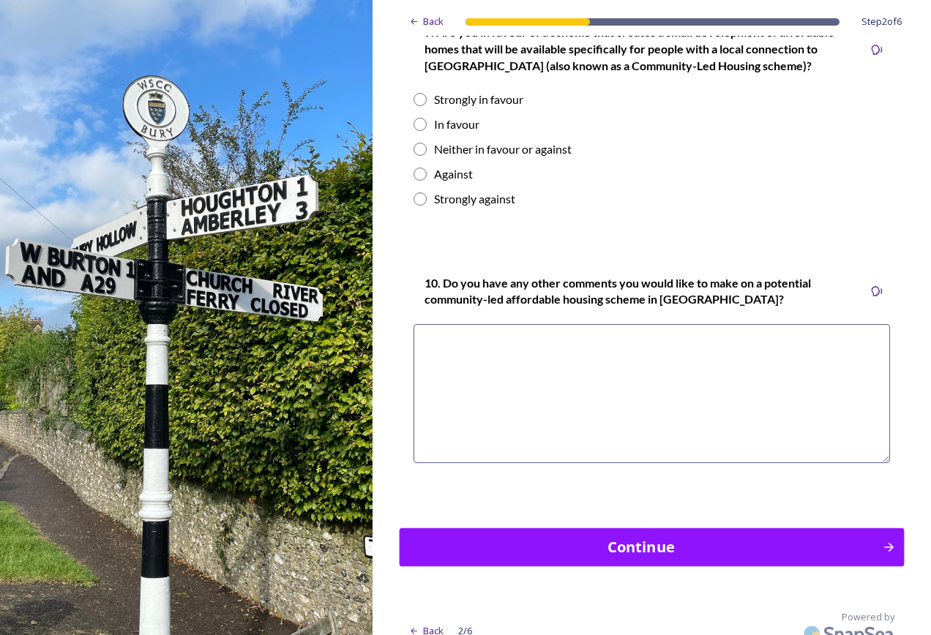
click at [439, 536] on div "Continue" at bounding box center [640, 547] width 467 height 22
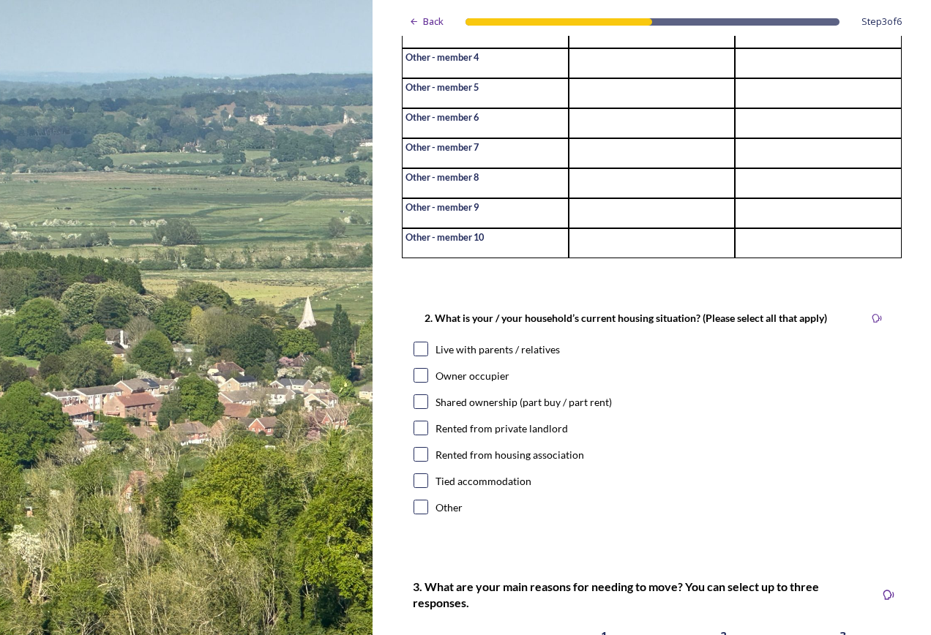
scroll to position [293, 0]
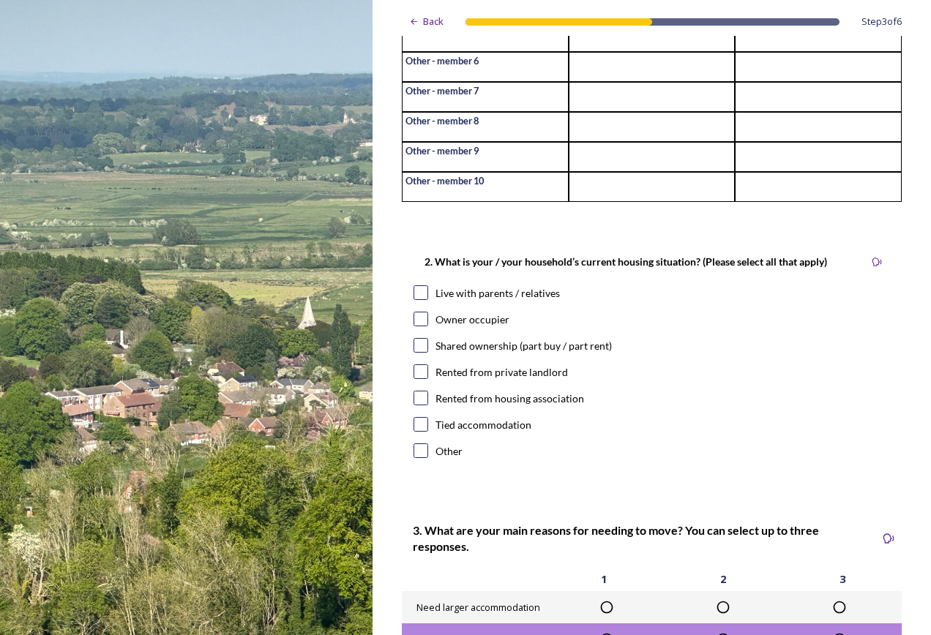
click at [437, 476] on div "2. What is your / your household’s current housing situation? (Please select al…" at bounding box center [652, 358] width 500 height 239
click at [440, 474] on div "2. What is your / your household’s current housing situation? (Please select al…" at bounding box center [652, 358] width 500 height 239
click at [440, 459] on div "Other" at bounding box center [448, 451] width 27 height 15
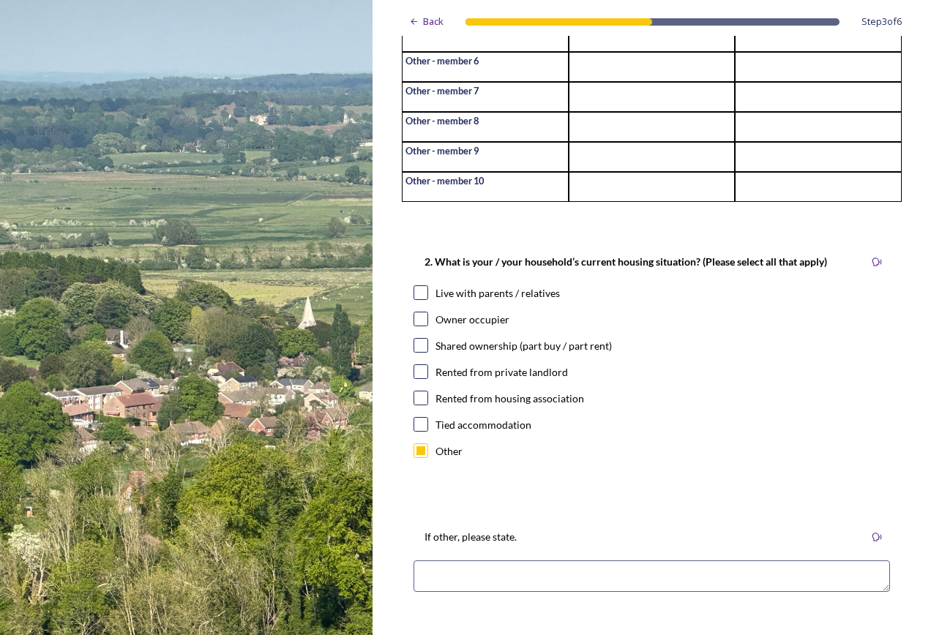
click at [440, 459] on div "Other" at bounding box center [448, 451] width 27 height 15
checkbox input "false"
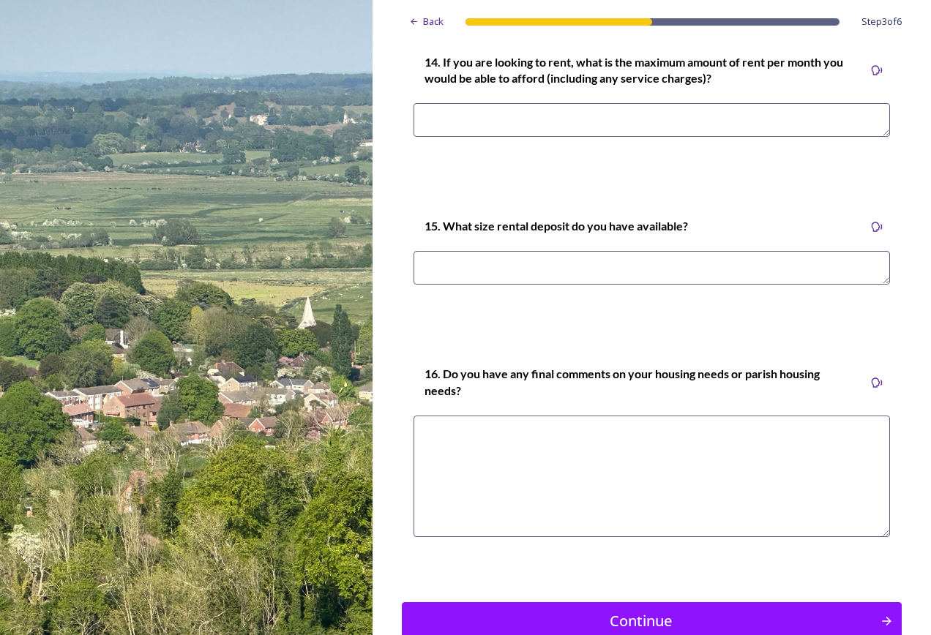
scroll to position [4318, 0]
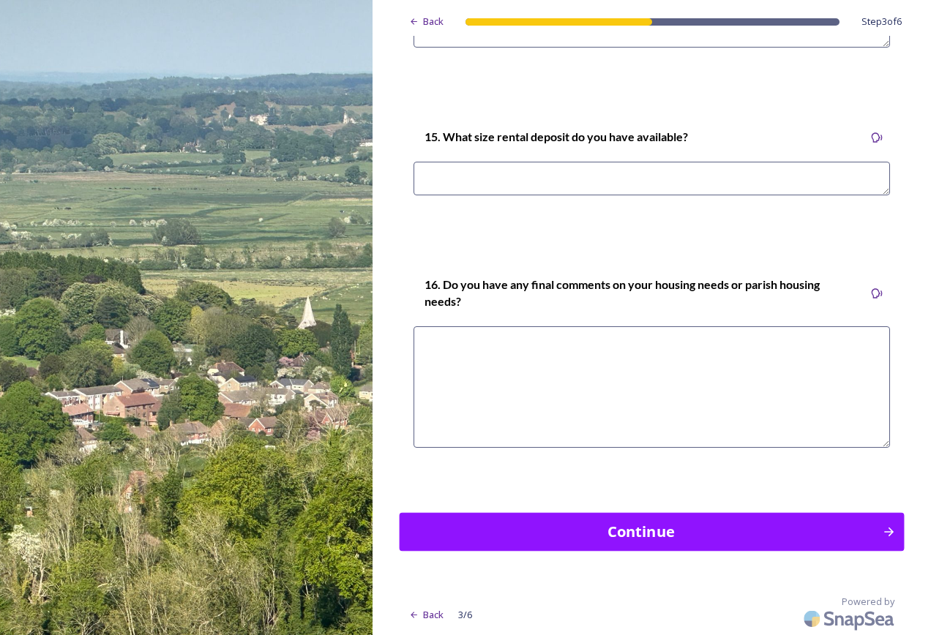
click at [655, 543] on div "Continue" at bounding box center [640, 532] width 467 height 22
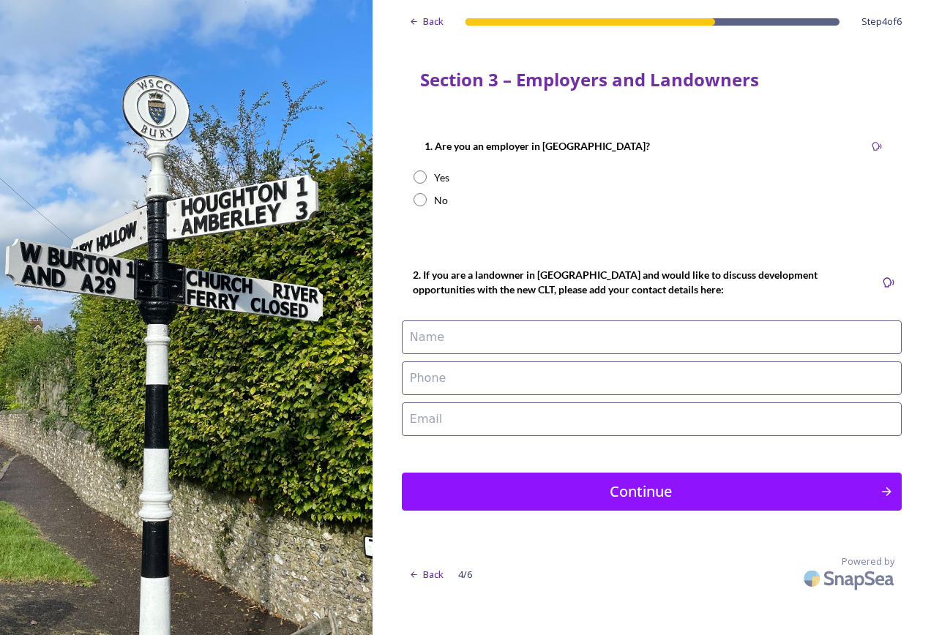
click at [438, 179] on div "Yes" at bounding box center [441, 177] width 15 height 15
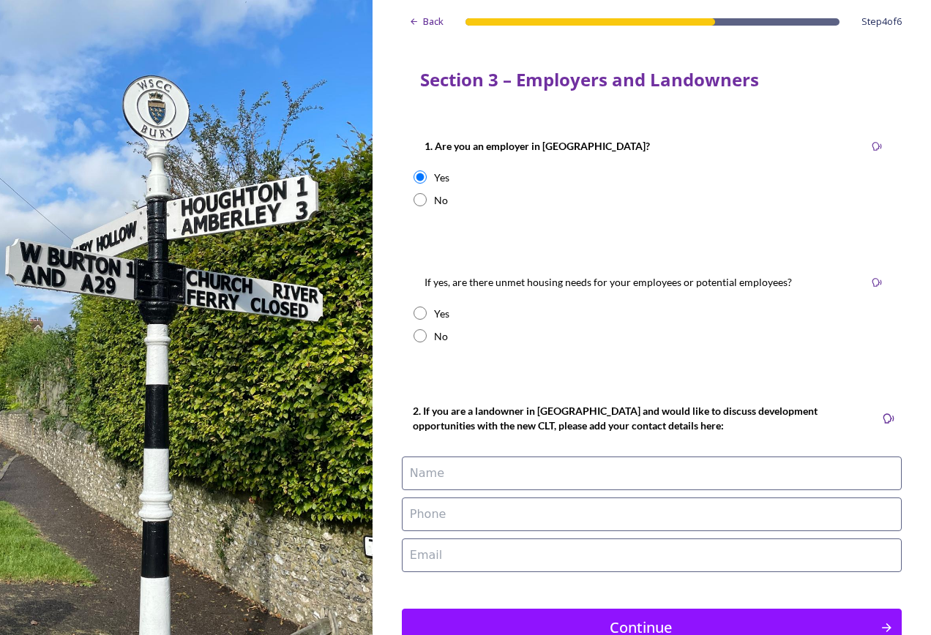
click at [437, 179] on div "Yes" at bounding box center [441, 177] width 15 height 15
radio input "false"
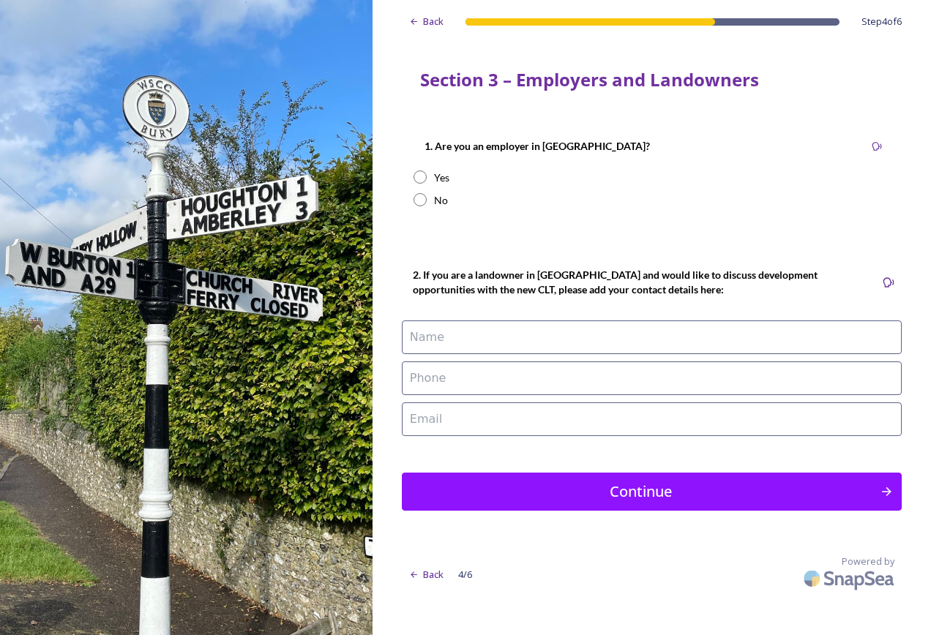
click at [435, 198] on div "No" at bounding box center [441, 199] width 14 height 15
click at [435, 199] on div "No" at bounding box center [441, 199] width 14 height 15
radio input "false"
drag, startPoint x: 435, startPoint y: 199, endPoint x: 429, endPoint y: 173, distance: 26.3
click at [429, 173] on div "Yes" at bounding box center [652, 177] width 476 height 15
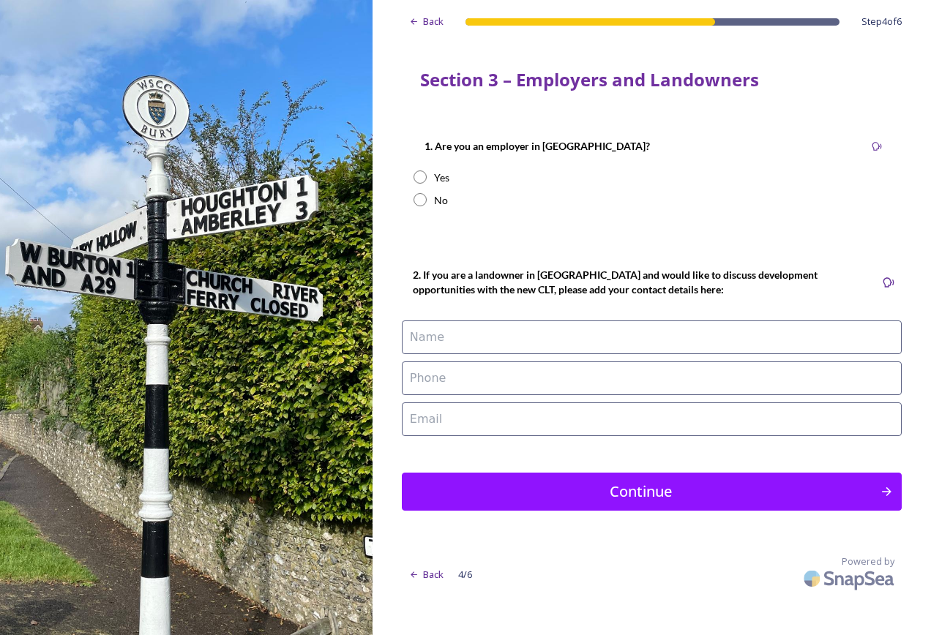
radio input "true"
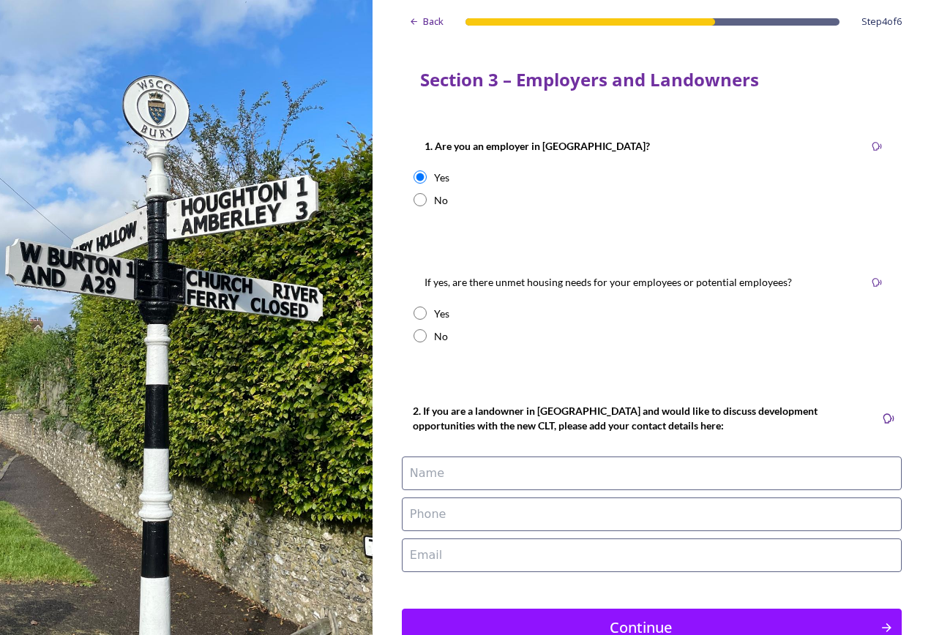
click at [443, 312] on div "Yes" at bounding box center [441, 313] width 15 height 15
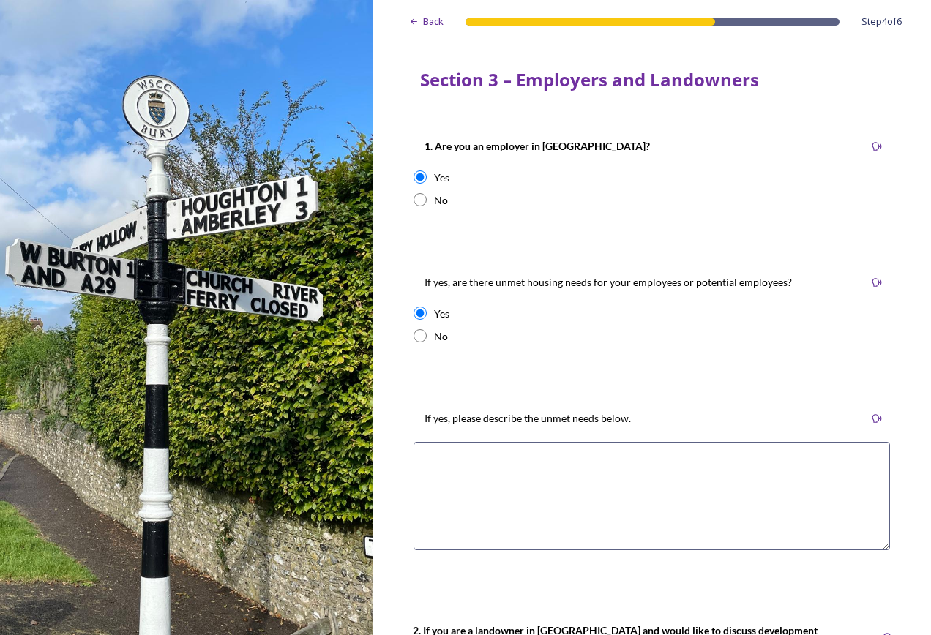
click at [442, 312] on div "Yes" at bounding box center [441, 313] width 15 height 15
radio input "false"
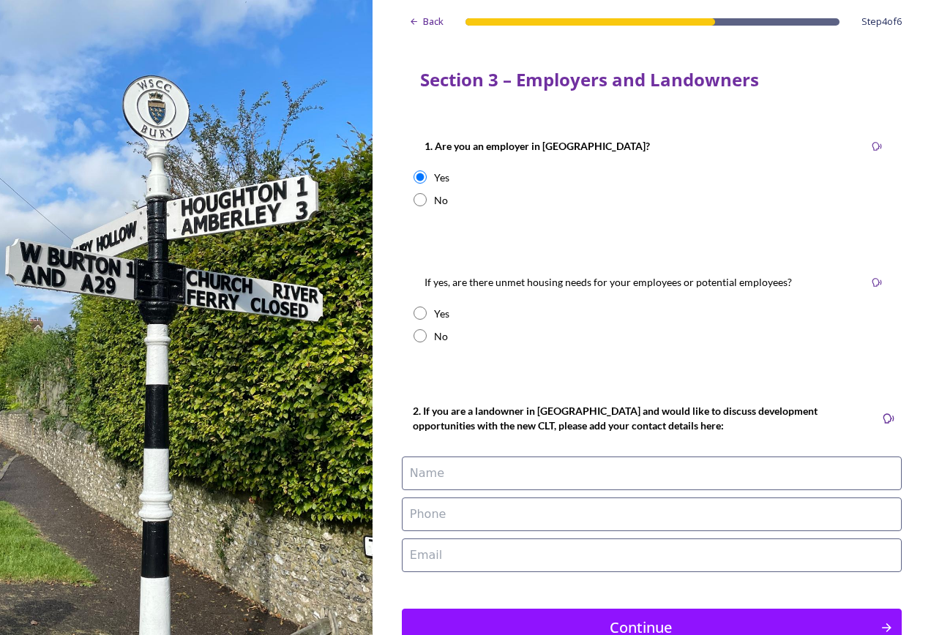
drag, startPoint x: 442, startPoint y: 312, endPoint x: 441, endPoint y: 333, distance: 21.2
click at [441, 333] on div "No" at bounding box center [441, 336] width 14 height 15
radio input "true"
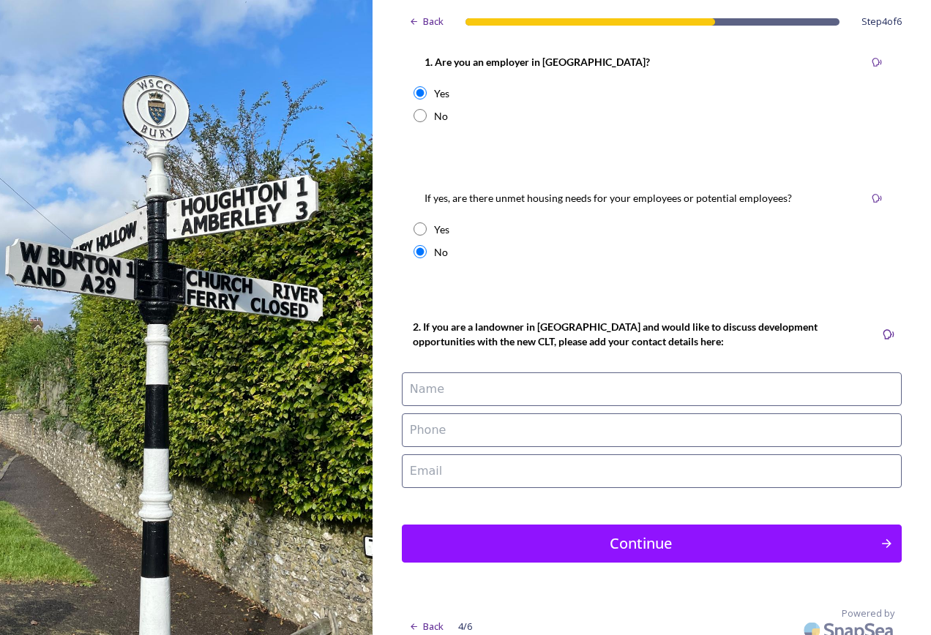
scroll to position [97, 0]
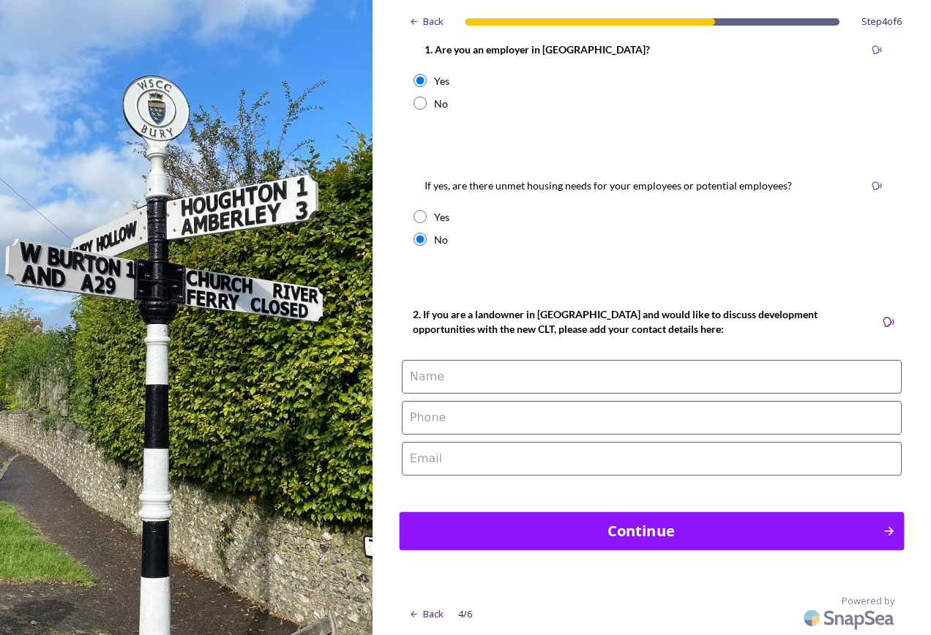
click at [568, 529] on div "Continue" at bounding box center [640, 531] width 467 height 22
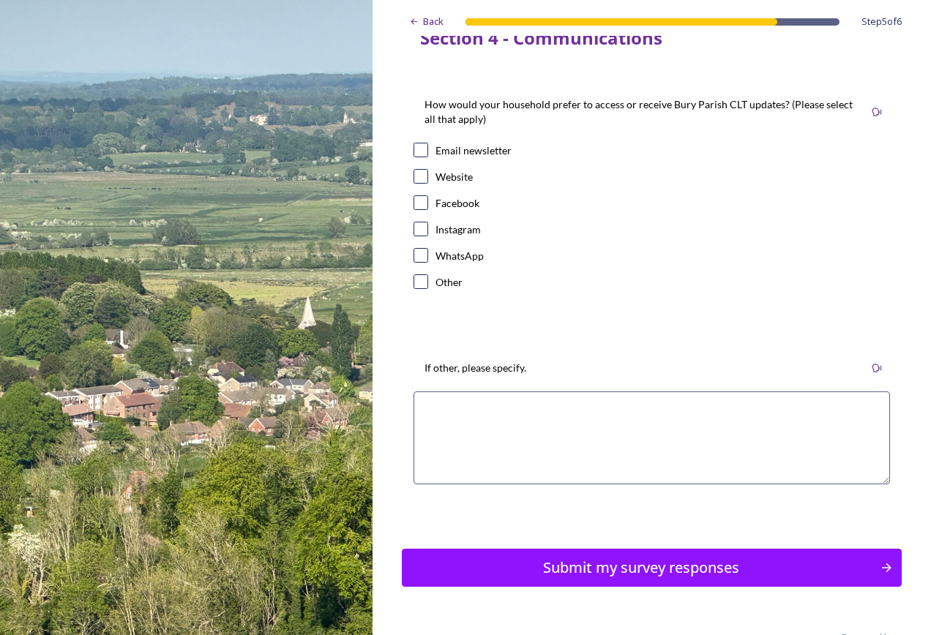
scroll to position [0, 0]
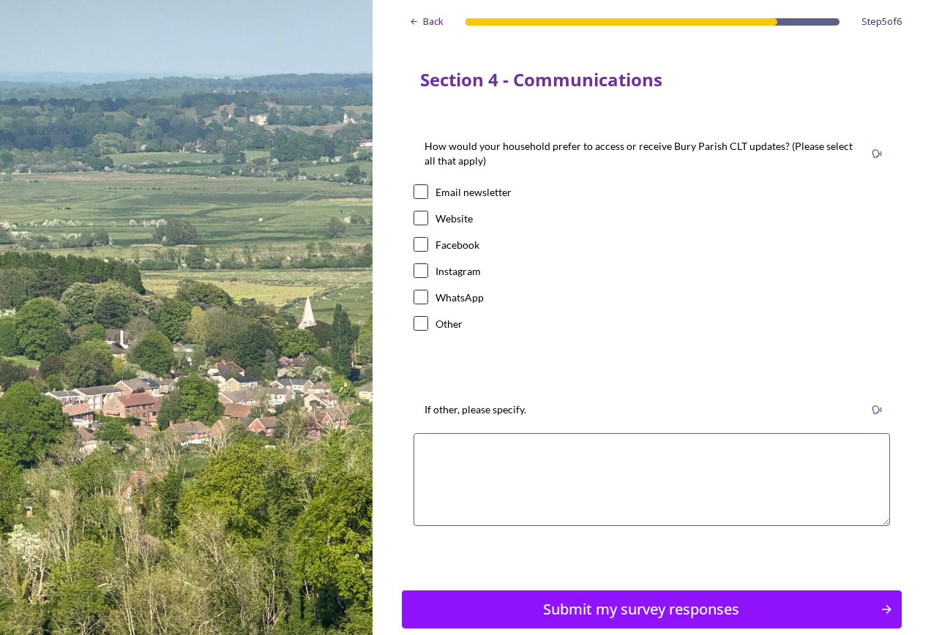
click at [427, 331] on div at bounding box center [421, 323] width 15 height 15
checkbox input "false"
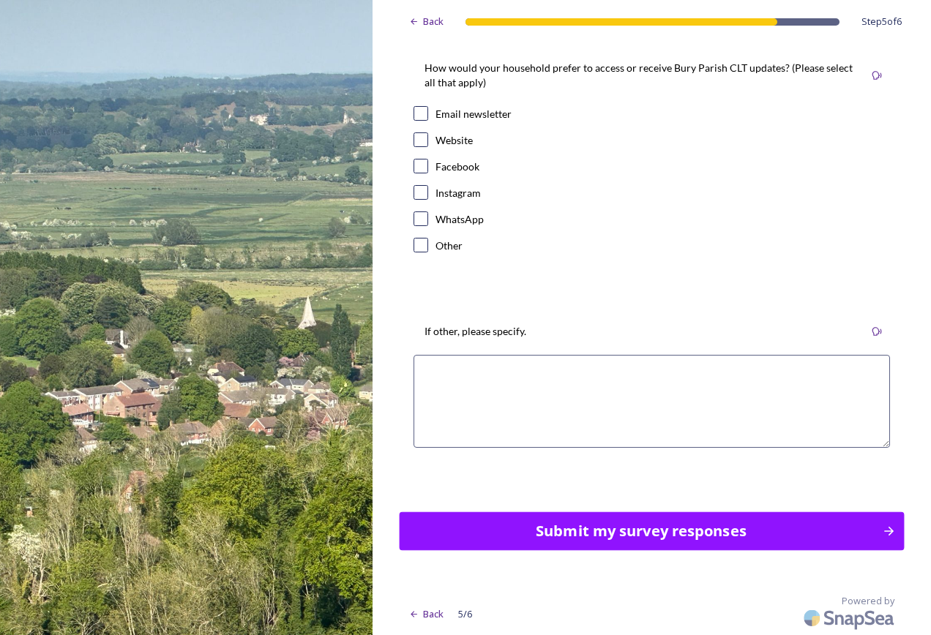
click at [640, 543] on button "Submit my survey responses" at bounding box center [651, 531] width 505 height 39
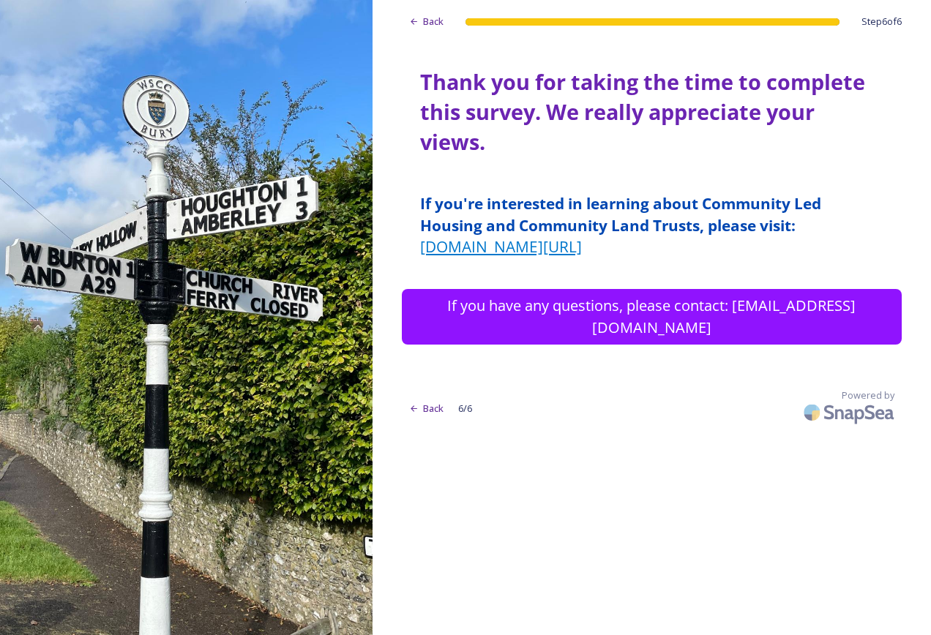
scroll to position [0, 0]
